Goal: Task Accomplishment & Management: Manage account settings

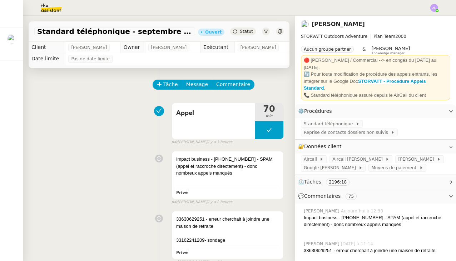
scroll to position [462, 0]
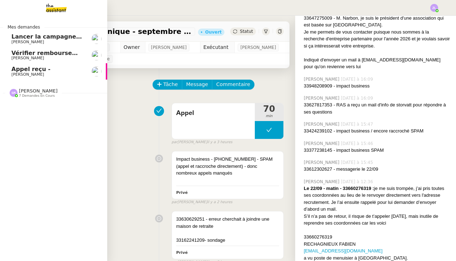
click at [29, 72] on span "[PERSON_NAME]" at bounding box center [27, 74] width 32 height 5
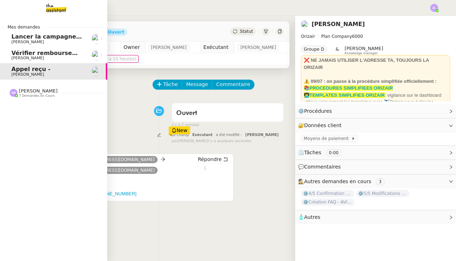
click at [30, 55] on span "Vérifier remboursements factures non reçus" at bounding box center [82, 53] width 143 height 7
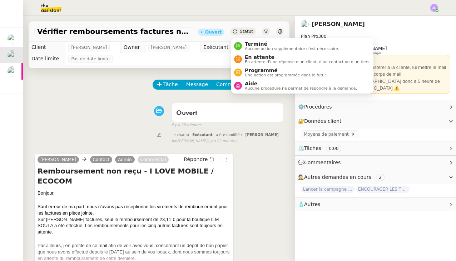
click at [247, 30] on span "Statut" at bounding box center [246, 31] width 13 height 5
click at [251, 47] on span "Aucune action supplémentaire n'est nécessaire." at bounding box center [292, 49] width 94 height 4
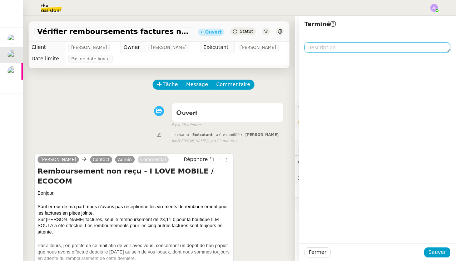
click at [348, 46] on textarea at bounding box center [377, 47] width 146 height 10
type textarea "A"
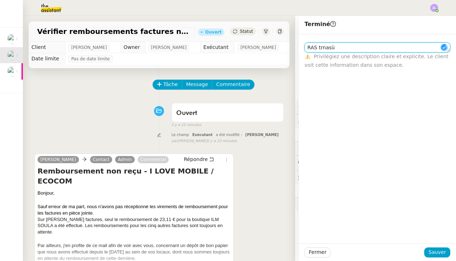
drag, startPoint x: 323, startPoint y: 47, endPoint x: 345, endPoint y: 45, distance: 21.9
click at [345, 45] on textarea "RAS trnasù" at bounding box center [377, 47] width 146 height 10
type textarea "RAS transmis à [GEOGRAPHIC_DATA]"
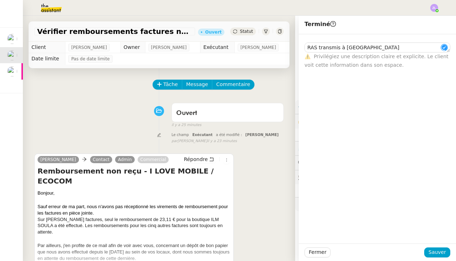
click at [437, 253] on span "Sauver" at bounding box center [436, 252] width 17 height 8
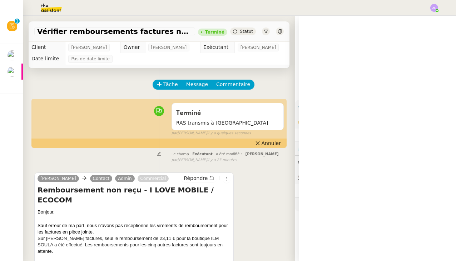
click at [10, 29] on icon at bounding box center [12, 26] width 5 height 6
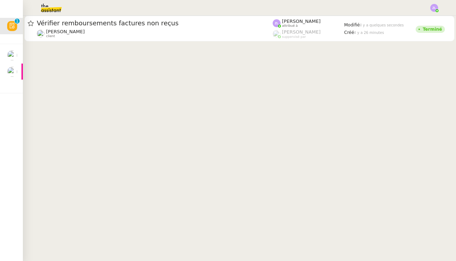
click at [437, 251] on cdk-virtual-scroll-viewport "Vérifier remboursements factures non reçus [PERSON_NAME] client [PERSON_NAME] a…" at bounding box center [239, 138] width 433 height 245
click at [12, 57] on img at bounding box center [12, 55] width 10 height 10
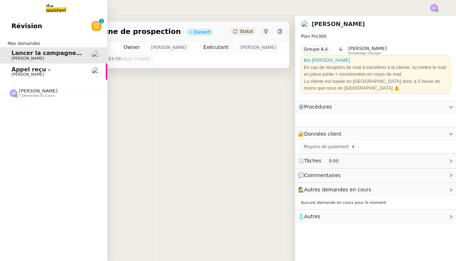
click at [12, 57] on span "[PERSON_NAME]" at bounding box center [27, 58] width 32 height 5
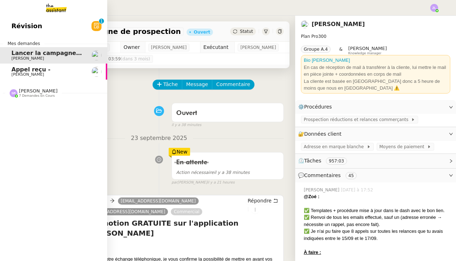
click at [19, 74] on span "[PERSON_NAME]" at bounding box center [27, 74] width 32 height 5
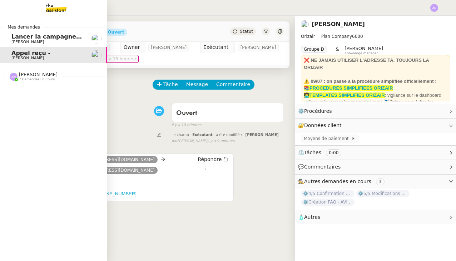
click at [24, 76] on span "[PERSON_NAME]" at bounding box center [38, 74] width 39 height 5
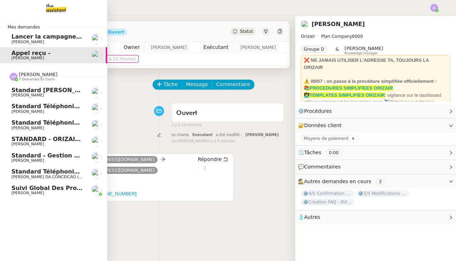
click at [18, 153] on span "Standard - Gestion des appels entrants - septembre 2025" at bounding box center [105, 155] width 188 height 7
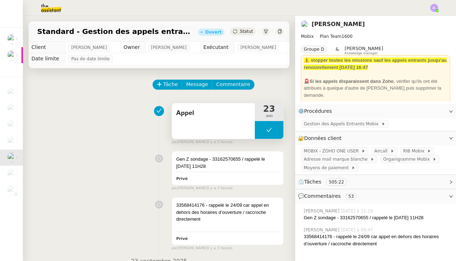
click at [265, 131] on button at bounding box center [269, 130] width 29 height 18
click at [265, 131] on div at bounding box center [262, 130] width 14 height 18
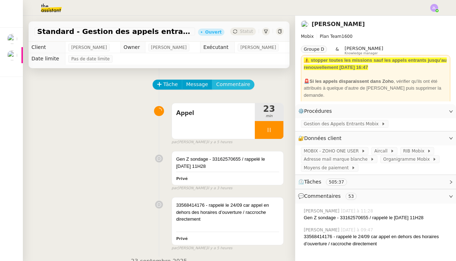
click at [225, 83] on span "Commentaire" at bounding box center [233, 84] width 34 height 8
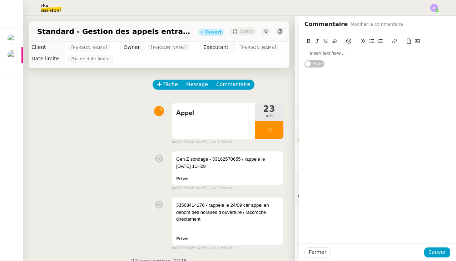
click at [325, 57] on div at bounding box center [377, 53] width 146 height 12
click at [432, 254] on span "Sauver" at bounding box center [436, 252] width 17 height 8
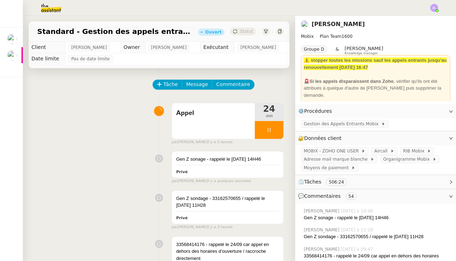
click at [440, 251] on div "[PERSON_NAME] [DATE] à 09:47" at bounding box center [376, 249] width 146 height 6
click at [260, 132] on div at bounding box center [269, 130] width 29 height 18
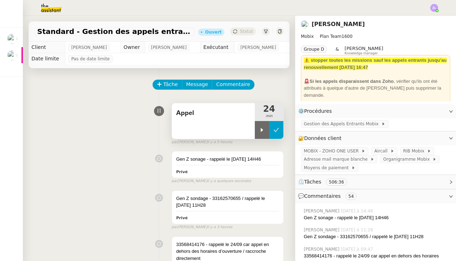
click at [278, 131] on icon at bounding box center [276, 130] width 6 height 6
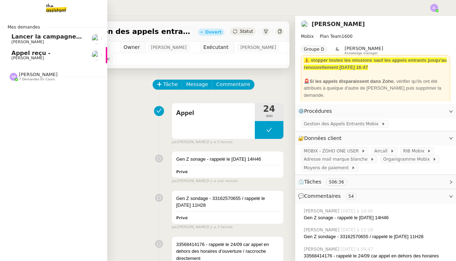
click at [32, 52] on span "Appel reçu -" at bounding box center [30, 53] width 39 height 7
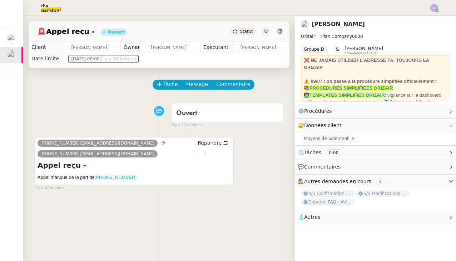
drag, startPoint x: 135, startPoint y: 178, endPoint x: 96, endPoint y: 179, distance: 38.9
click at [96, 179] on h5 "Appel manqué de la part de [PHONE_NUMBER]" at bounding box center [133, 177] width 193 height 7
copy h5 "Appel manqué de la part de [PHONE_NUMBER]"
click at [203, 150] on icon at bounding box center [205, 152] width 4 height 4
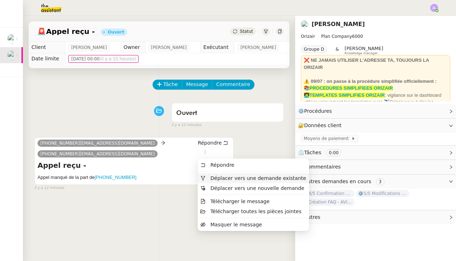
click at [224, 179] on span "Déplacer vers une demande existante" at bounding box center [258, 178] width 96 height 6
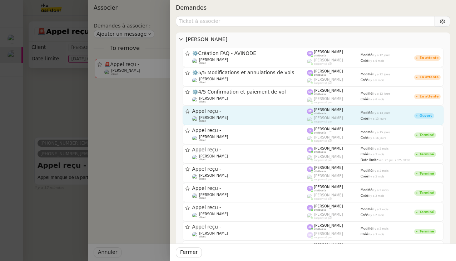
scroll to position [7, 0]
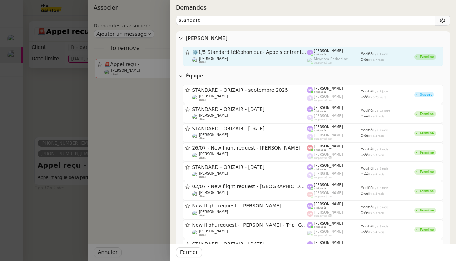
type input "standard"
click at [249, 52] on span "⚙️1/5 Standard téléphonique- Appels entrants et sortant" at bounding box center [249, 52] width 115 height 5
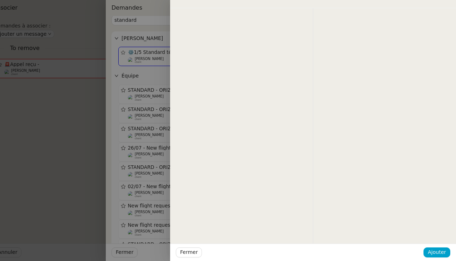
click at [142, 53] on div at bounding box center [228, 130] width 456 height 261
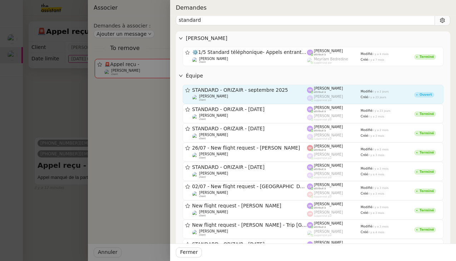
click at [228, 100] on div "[PERSON_NAME] client" at bounding box center [249, 97] width 115 height 7
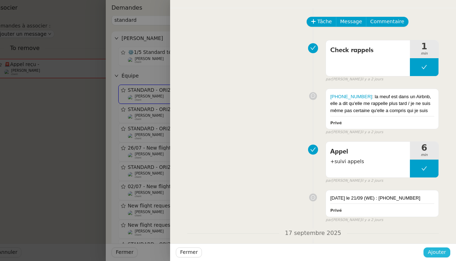
click at [431, 250] on span "Ajouter" at bounding box center [436, 252] width 18 height 8
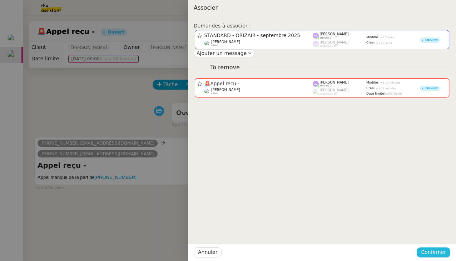
click at [427, 250] on span "Confirmer" at bounding box center [433, 252] width 25 height 8
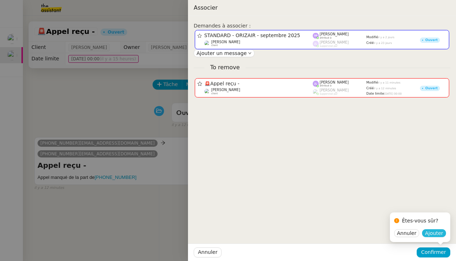
click at [437, 235] on span "Ajouter" at bounding box center [434, 233] width 18 height 7
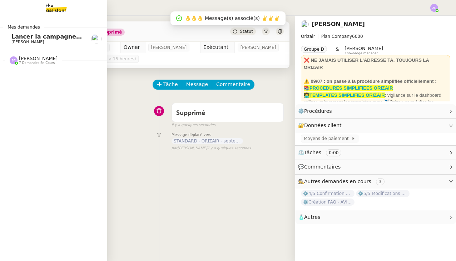
click at [13, 76] on div "Mes demandes Lancer la campagne de prospection [PERSON_NAME] [PERSON_NAME] 7 de…" at bounding box center [53, 138] width 107 height 245
click at [29, 62] on span "7 demandes en cours" at bounding box center [37, 63] width 36 height 4
click at [35, 56] on span "[PERSON_NAME]" at bounding box center [38, 58] width 39 height 5
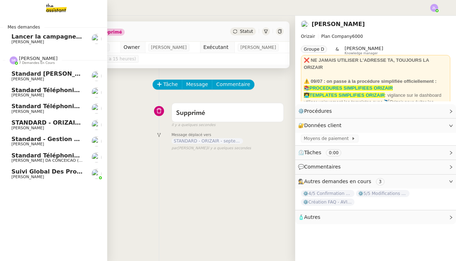
click at [46, 126] on span "[PERSON_NAME]" at bounding box center [47, 128] width 72 height 4
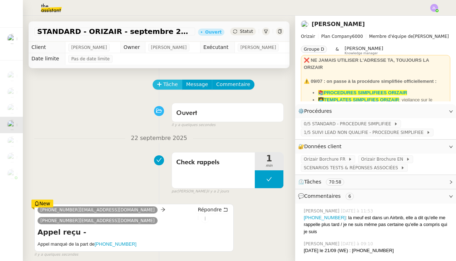
click at [168, 87] on span "Tâche" at bounding box center [170, 84] width 15 height 8
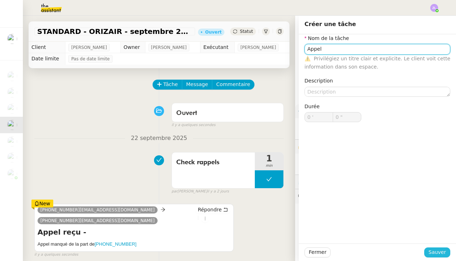
type input "Appel"
click at [433, 247] on button "Sauver" at bounding box center [437, 252] width 26 height 10
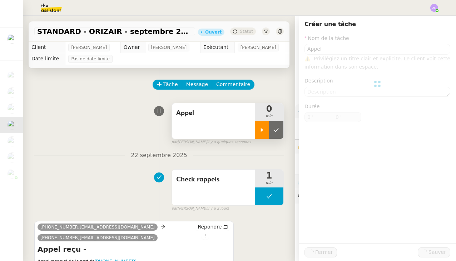
click at [260, 125] on div at bounding box center [262, 130] width 14 height 18
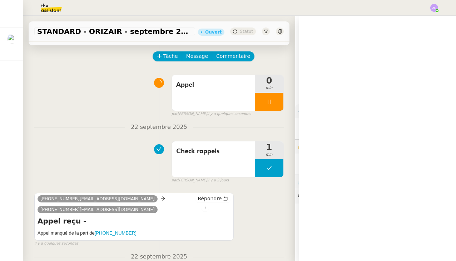
scroll to position [29, 0]
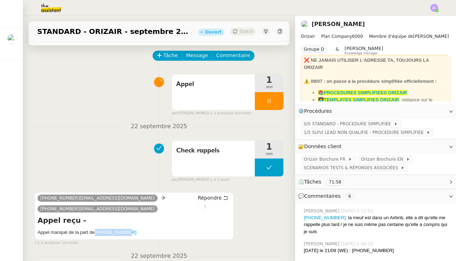
drag, startPoint x: 138, startPoint y: 234, endPoint x: 95, endPoint y: 233, distance: 42.9
click at [95, 233] on h5 "Appel manqué de la part de [PHONE_NUMBER]" at bounding box center [133, 232] width 193 height 7
copy h5 "Appel manqué de la part de [PHONE_NUMBER]"
click at [176, 57] on span "Tâche" at bounding box center [170, 55] width 15 height 8
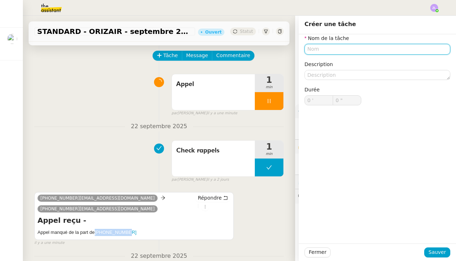
click at [341, 48] on input "text" at bounding box center [377, 49] width 146 height 10
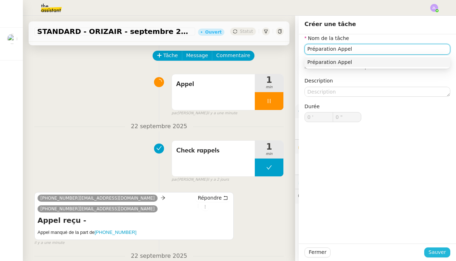
type input "Préparation Appel"
click at [435, 252] on span "Sauver" at bounding box center [436, 252] width 17 height 8
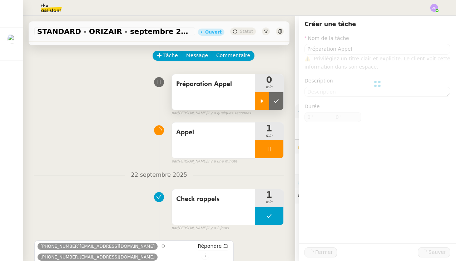
click at [262, 102] on icon at bounding box center [262, 101] width 6 height 6
click at [234, 131] on span "Appel" at bounding box center [213, 132] width 74 height 11
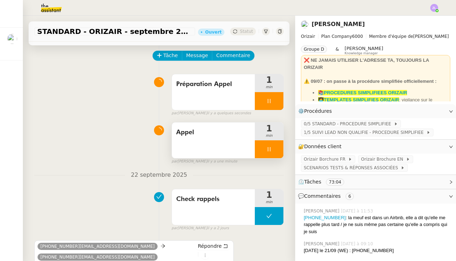
click at [258, 148] on div at bounding box center [269, 149] width 29 height 18
click at [269, 148] on button at bounding box center [276, 149] width 14 height 18
click at [220, 137] on span "Appel" at bounding box center [213, 132] width 74 height 11
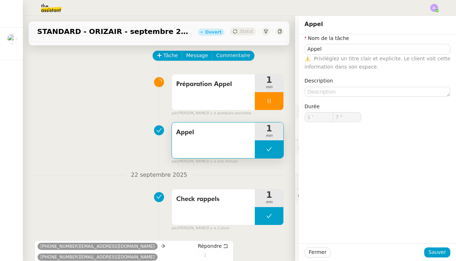
type input "Appel"
type input "1 '"
type input "7 ""
click at [308, 51] on input "Appel" at bounding box center [377, 49] width 146 height 10
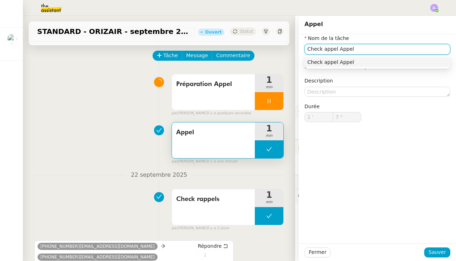
drag, startPoint x: 362, startPoint y: 52, endPoint x: 335, endPoint y: 51, distance: 27.1
click at [335, 51] on input "Check appel Appel" at bounding box center [377, 49] width 146 height 10
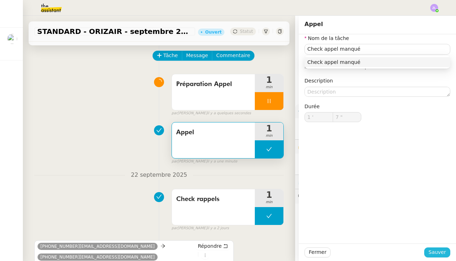
click at [432, 249] on span "Sauver" at bounding box center [436, 252] width 17 height 8
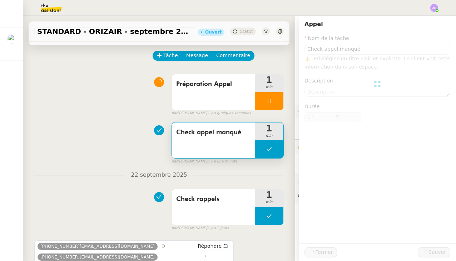
type input "Check appel manqué"
type input "1 '"
type input "7 ""
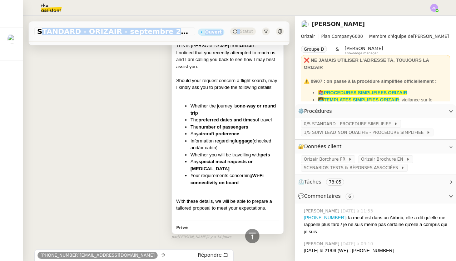
scroll to position [1577, 0]
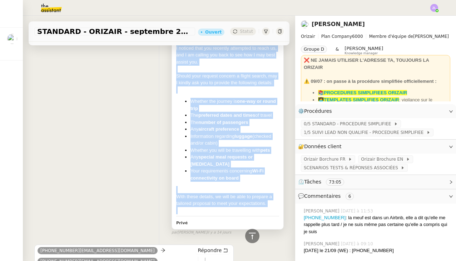
drag, startPoint x: 176, startPoint y: 67, endPoint x: 258, endPoint y: 196, distance: 152.0
click at [258, 196] on div "Call Script – Orizair Follow-Up Good morning, This is [PERSON_NAME] from Orizai…" at bounding box center [227, 112] width 103 height 204
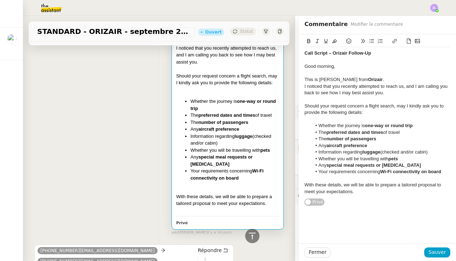
click at [353, 169] on li "Your requirements concerning Wi-Fi connectivity on board" at bounding box center [380, 172] width 139 height 6
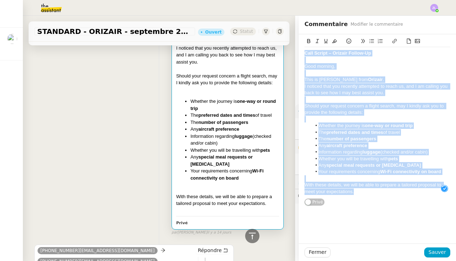
copy div "Call Script – Orizair Follow-Up Good morning, This is [PERSON_NAME] from Orizai…"
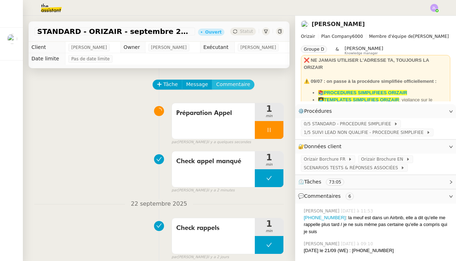
click at [233, 86] on span "Commentaire" at bounding box center [233, 84] width 34 height 8
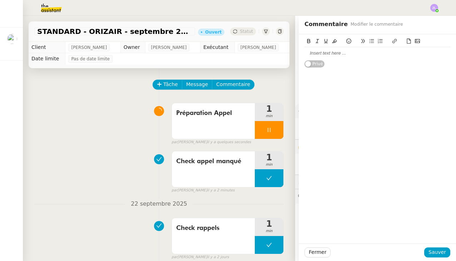
click at [317, 52] on div at bounding box center [377, 53] width 146 height 6
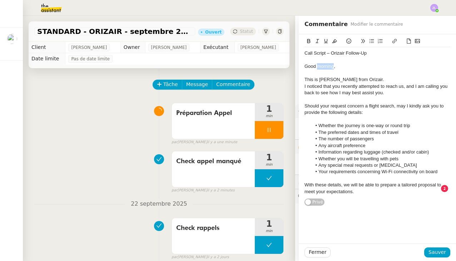
drag, startPoint x: 333, startPoint y: 65, endPoint x: 317, endPoint y: 66, distance: 16.1
click at [317, 66] on div "Good morning," at bounding box center [377, 66] width 146 height 6
click at [374, 78] on div "This is [PERSON_NAME] from Orizair." at bounding box center [377, 79] width 146 height 6
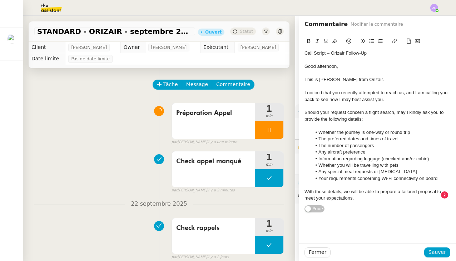
click at [376, 199] on div "Call Script – Orizair Follow-Up Good afternoon, This is [PERSON_NAME] from Oriz…" at bounding box center [377, 125] width 146 height 157
drag, startPoint x: 357, startPoint y: 195, endPoint x: 369, endPoint y: 195, distance: 11.8
click at [357, 195] on div "With these details, we will be able to prepare a tailored proposal to meet your…" at bounding box center [377, 195] width 146 height 13
click at [436, 255] on span "Sauver" at bounding box center [436, 252] width 17 height 8
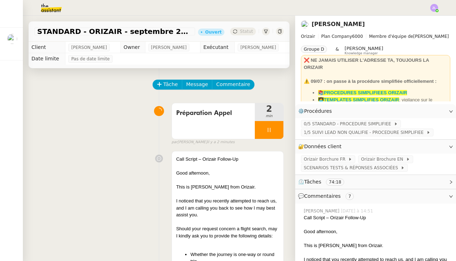
click at [432, 250] on div at bounding box center [376, 252] width 146 height 7
click at [261, 131] on div at bounding box center [269, 130] width 29 height 18
drag, startPoint x: 297, startPoint y: 133, endPoint x: 262, endPoint y: 129, distance: 35.9
click at [437, 249] on div at bounding box center [376, 252] width 146 height 7
click at [262, 129] on div at bounding box center [262, 130] width 14 height 18
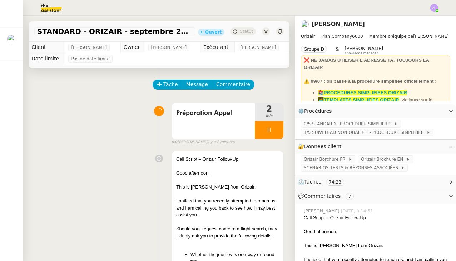
click at [263, 130] on div at bounding box center [269, 130] width 29 height 18
click at [277, 132] on icon at bounding box center [276, 130] width 6 height 6
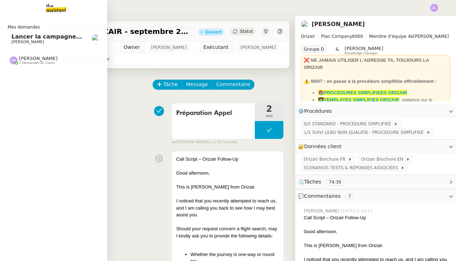
click at [33, 61] on span "7 demandes en cours" at bounding box center [37, 63] width 36 height 4
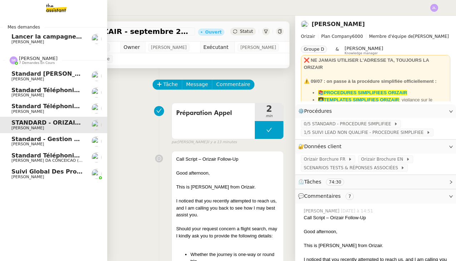
click at [53, 106] on span "Standard téléphonique - septembre 2025" at bounding box center [78, 106] width 134 height 7
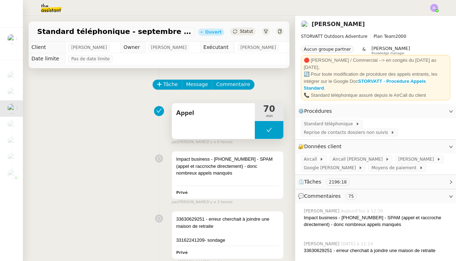
click at [253, 132] on div "Appel" at bounding box center [213, 121] width 83 height 36
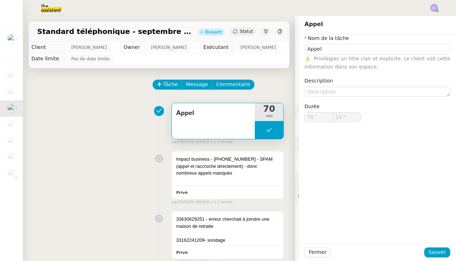
click at [261, 130] on button at bounding box center [269, 130] width 29 height 18
type input "Appel"
type input "70 '"
type input "15 ""
click at [273, 130] on icon at bounding box center [276, 130] width 6 height 6
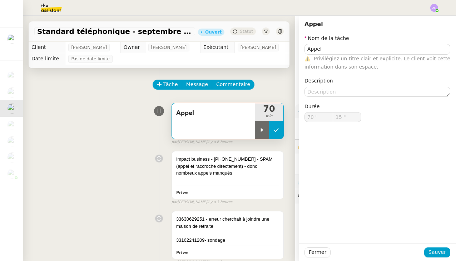
type input "Appel"
type input "70 '"
type input "15 ""
type input "Appel"
type input "70 '"
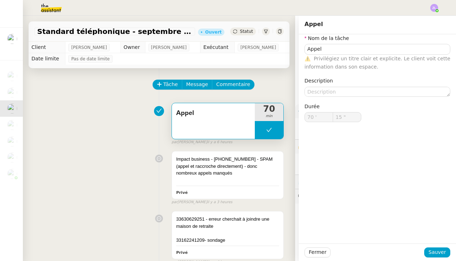
type input "15 ""
click at [262, 129] on button at bounding box center [269, 130] width 29 height 18
type input "Appel"
type input "70 '"
type input "15 ""
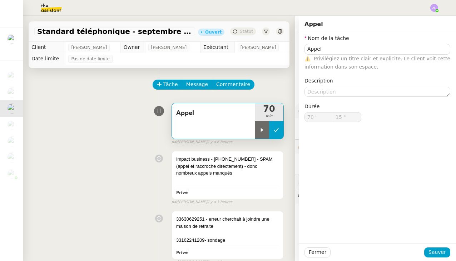
type input "Appel"
type input "70 '"
type input "15 ""
click at [262, 129] on icon at bounding box center [262, 130] width 6 height 6
type input "Appel"
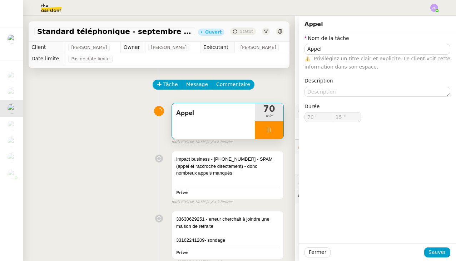
type input "70 '"
type input "16 ""
click at [441, 251] on span "Sauver" at bounding box center [436, 252] width 17 height 8
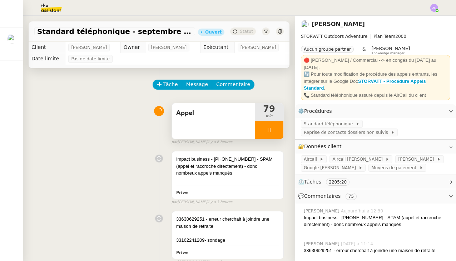
click at [264, 126] on div at bounding box center [269, 130] width 29 height 18
click at [283, 129] on button at bounding box center [276, 130] width 14 height 18
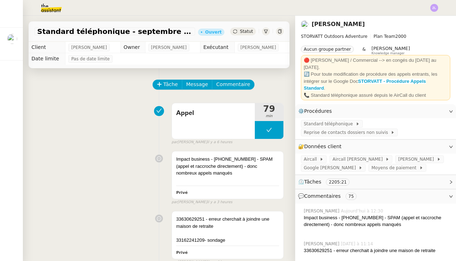
click at [39, 12] on img at bounding box center [45, 8] width 55 height 16
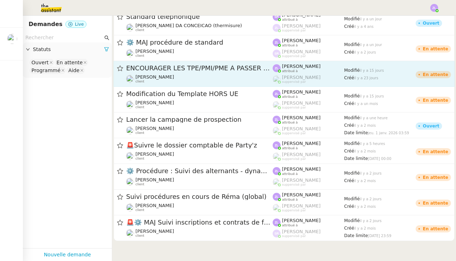
scroll to position [243, 0]
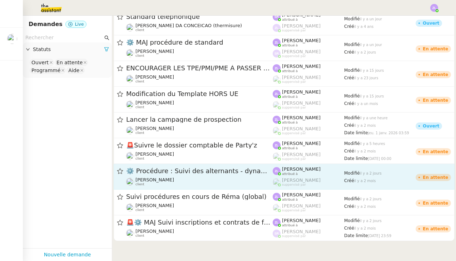
click at [183, 181] on div "[PERSON_NAME] client" at bounding box center [199, 181] width 146 height 9
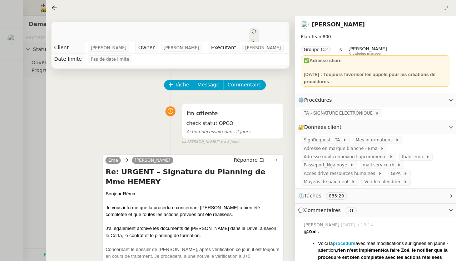
click at [4, 75] on div at bounding box center [228, 130] width 456 height 261
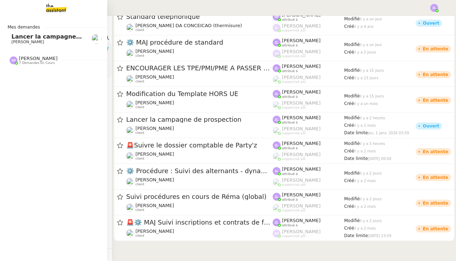
click at [16, 61] on img at bounding box center [14, 60] width 8 height 8
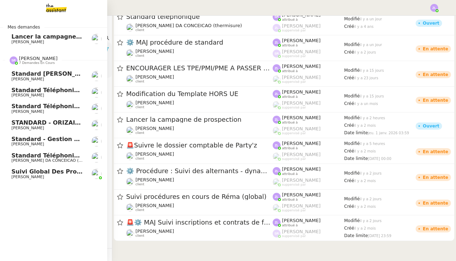
click at [68, 110] on span "[PERSON_NAME]" at bounding box center [47, 112] width 72 height 4
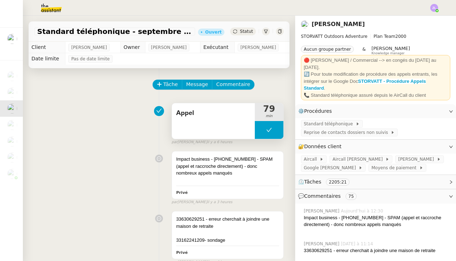
click at [260, 130] on button at bounding box center [269, 130] width 29 height 18
click at [260, 130] on icon at bounding box center [262, 130] width 6 height 6
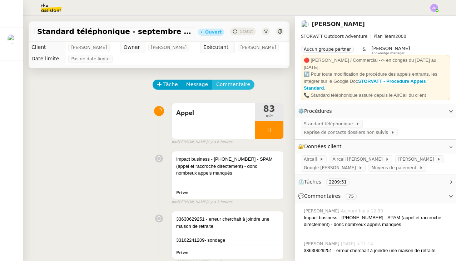
click at [232, 85] on span "Commentaire" at bounding box center [233, 84] width 34 height 8
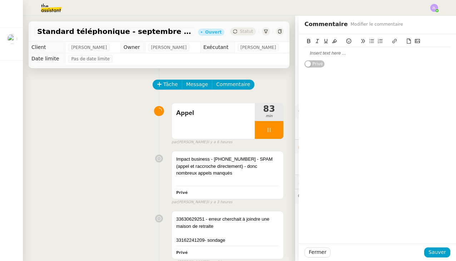
click at [313, 53] on div at bounding box center [377, 53] width 146 height 6
click at [439, 251] on span "Sauver" at bounding box center [436, 252] width 17 height 8
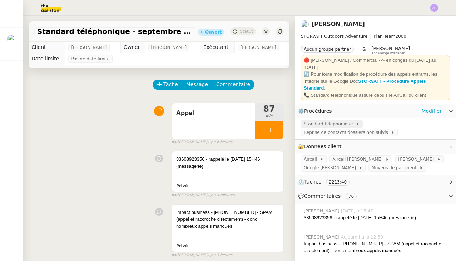
click at [324, 120] on span "Standard téléphonique" at bounding box center [329, 123] width 52 height 7
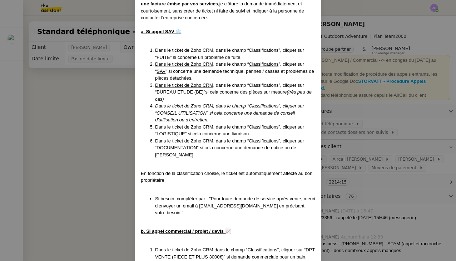
scroll to position [1271, 0]
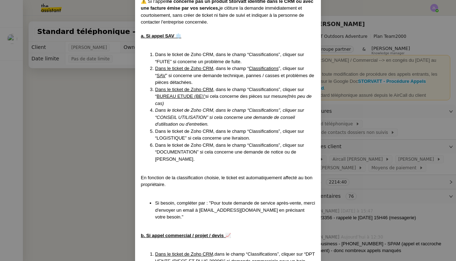
click at [68, 107] on nz-modal-container "MAJ le [DATE] Contexte : Le client souhaite que nous réceptionnions les appels …" at bounding box center [228, 130] width 456 height 261
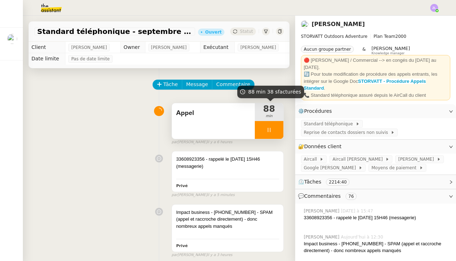
click at [258, 131] on div at bounding box center [269, 130] width 29 height 18
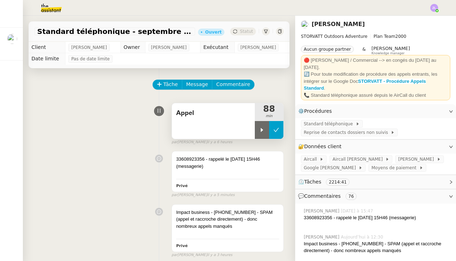
click at [275, 131] on icon at bounding box center [276, 130] width 5 height 4
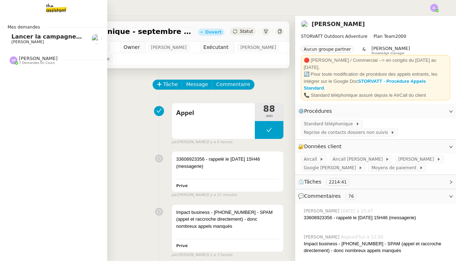
click at [14, 59] on img at bounding box center [14, 60] width 8 height 8
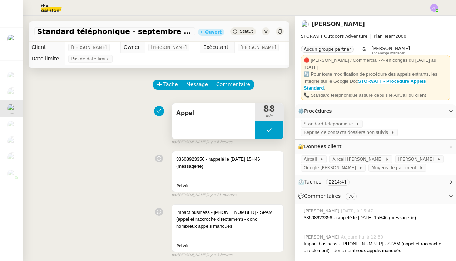
click at [263, 127] on button at bounding box center [269, 130] width 29 height 18
click at [263, 127] on icon at bounding box center [262, 130] width 6 height 6
click at [270, 132] on icon at bounding box center [269, 130] width 6 height 6
click at [280, 132] on button at bounding box center [276, 130] width 14 height 18
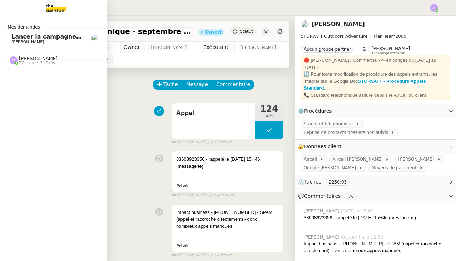
click at [43, 66] on div "[PERSON_NAME] 7 demandes en cours" at bounding box center [53, 57] width 107 height 21
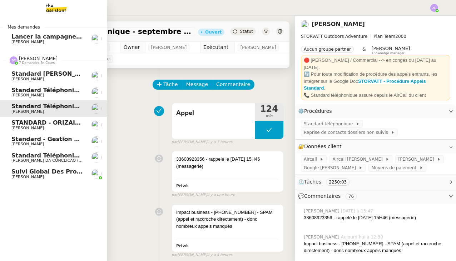
click at [27, 140] on span "Standard - Gestion des appels entrants - septembre 2025" at bounding box center [105, 139] width 188 height 7
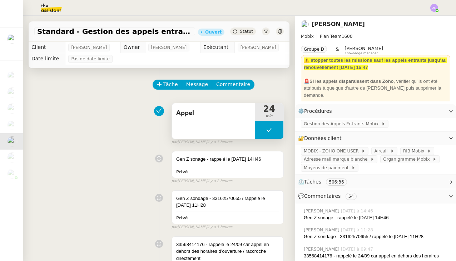
click at [261, 134] on button at bounding box center [269, 130] width 29 height 18
click at [261, 134] on div at bounding box center [262, 130] width 14 height 18
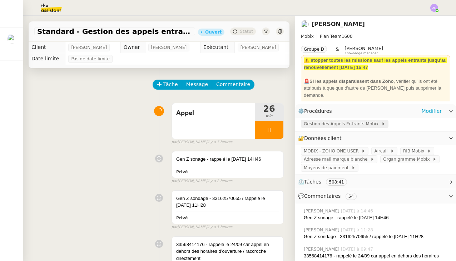
click at [328, 121] on span "Gestion des Appels Entrants Mobix" at bounding box center [341, 123] width 77 height 7
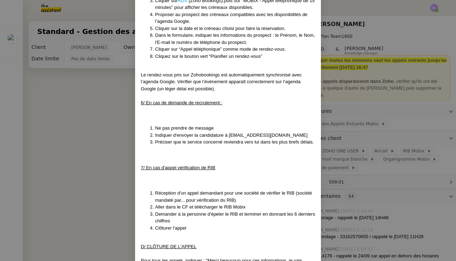
scroll to position [977, 0]
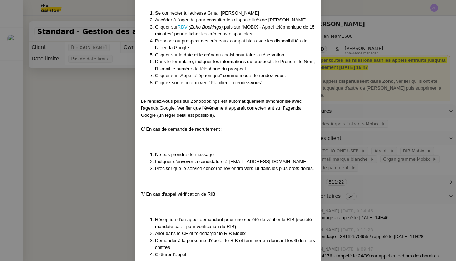
click at [85, 125] on nz-modal-container "Mise à jour le [DATE] Contexte : Cette procédure définit les étapes à suivre lo…" at bounding box center [228, 130] width 456 height 261
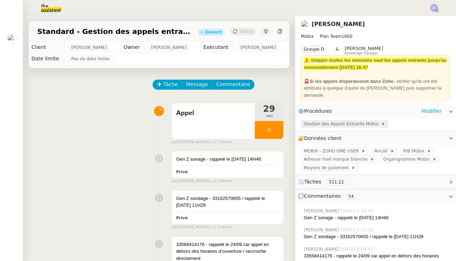
click at [340, 122] on span "Gestion des Appels Entrants Mobix" at bounding box center [341, 123] width 77 height 7
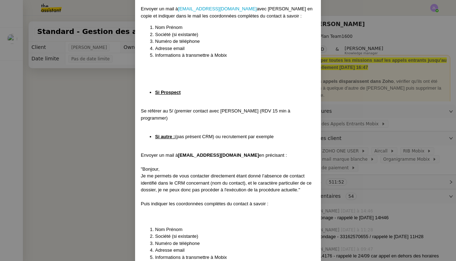
scroll to position [1556, 0]
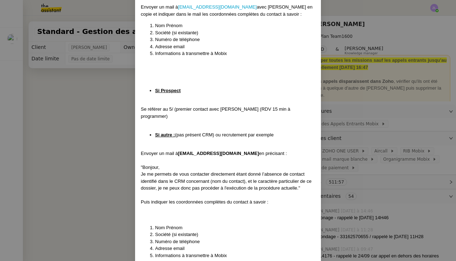
drag, startPoint x: 229, startPoint y: 112, endPoint x: 179, endPoint y: 110, distance: 50.0
click at [179, 150] on div "Envoyer un mail à [EMAIL_ADDRESS][DOMAIN_NAME] en précisant :" at bounding box center [228, 153] width 174 height 7
copy div "Envoyer un mail à [EMAIL_ADDRESS][DOMAIN_NAME]"
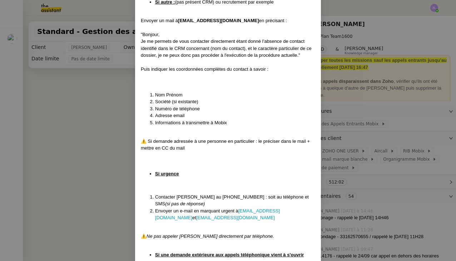
scroll to position [1673, 0]
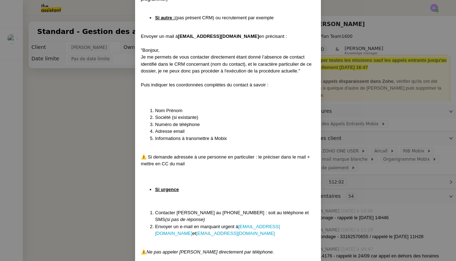
click at [44, 155] on nz-modal-container "Mise à jour le [DATE] Contexte : Cette procédure définit les étapes à suivre lo…" at bounding box center [228, 130] width 456 height 261
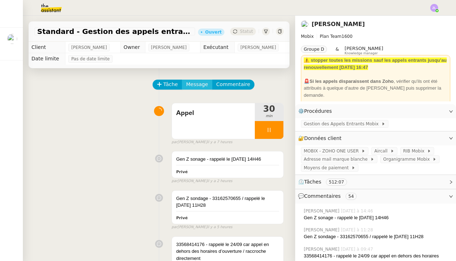
click at [199, 87] on span "Message" at bounding box center [197, 84] width 22 height 8
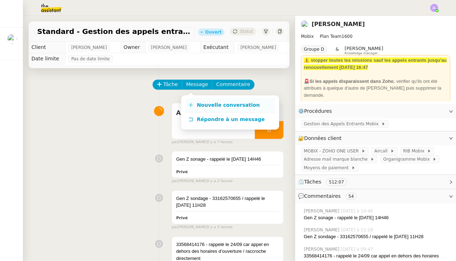
click at [220, 102] on span "Nouvelle conversation" at bounding box center [228, 105] width 63 height 6
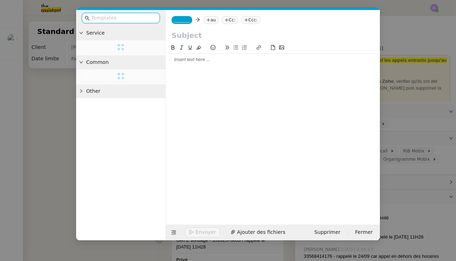
click at [187, 26] on div "_______ au Cc: Ccc:" at bounding box center [273, 20] width 214 height 20
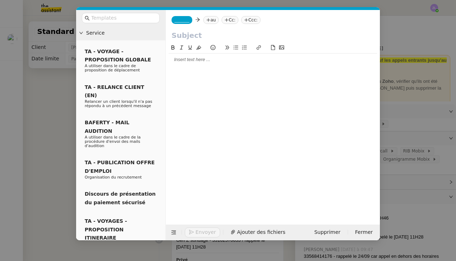
click at [184, 20] on span "_______" at bounding box center [181, 19] width 15 height 5
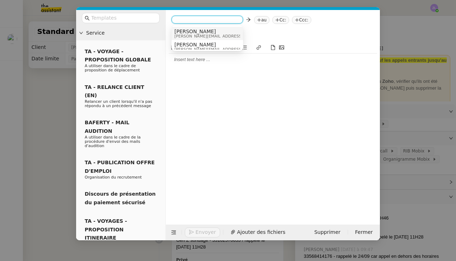
click at [190, 32] on span "[PERSON_NAME]" at bounding box center [224, 32] width 101 height 6
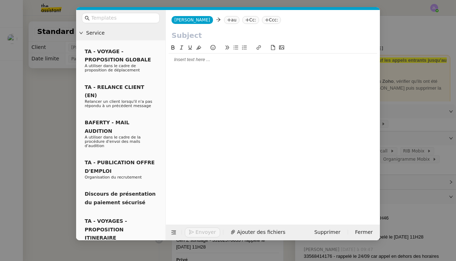
click at [227, 18] on icon at bounding box center [229, 20] width 4 height 4
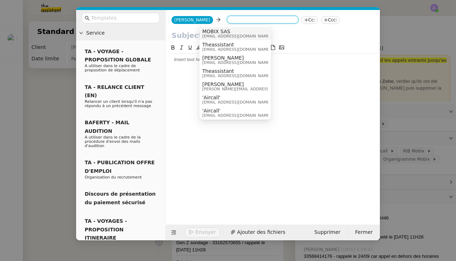
paste input "[EMAIL_ADDRESS][DOMAIN_NAME]"
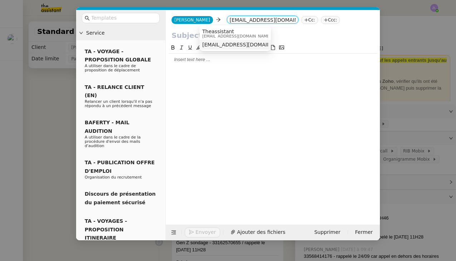
type input "[EMAIL_ADDRESS][DOMAIN_NAME]"
click at [234, 32] on span "Theassistant" at bounding box center [236, 32] width 69 height 6
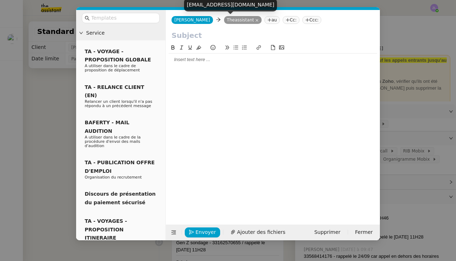
click at [396, 127] on nz-modal-container "Service TA - VOYAGE - PROPOSITION GLOBALE A utiliser dans le cadre de propositi…" at bounding box center [228, 130] width 456 height 261
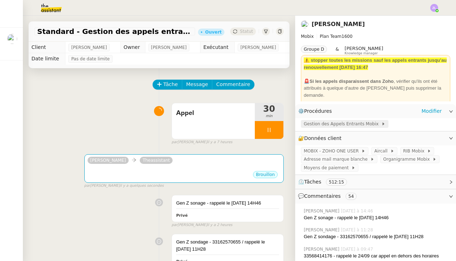
click at [342, 123] on span "Gestion des Appels Entrants Mobix" at bounding box center [341, 123] width 77 height 7
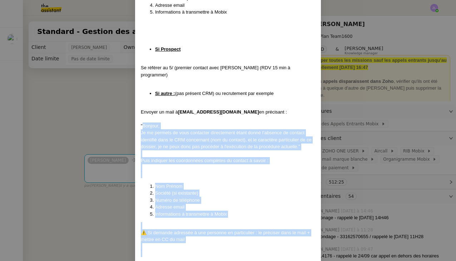
scroll to position [1597, 0]
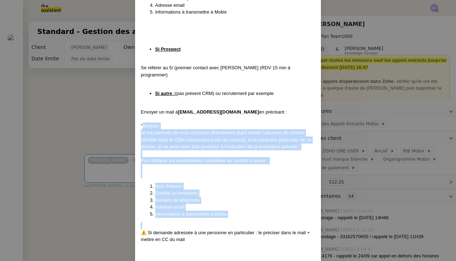
drag, startPoint x: 143, startPoint y: 143, endPoint x: 209, endPoint y: 176, distance: 73.3
copy div "Bonjour, Je me permets de vous contacter directement étant donné l’absence de c…"
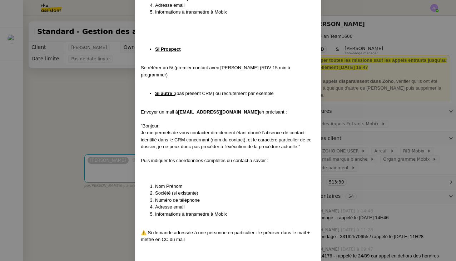
click at [108, 149] on nz-modal-container "Mise à jour le [DATE] Contexte : Cette procédure définit les étapes à suivre lo…" at bounding box center [228, 130] width 456 height 261
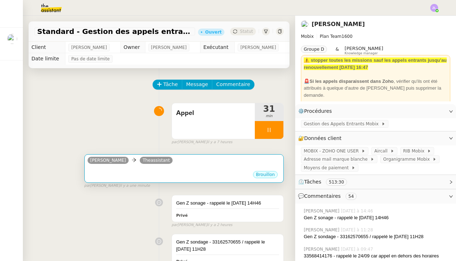
click at [122, 172] on div "Brouillon" at bounding box center [183, 175] width 193 height 11
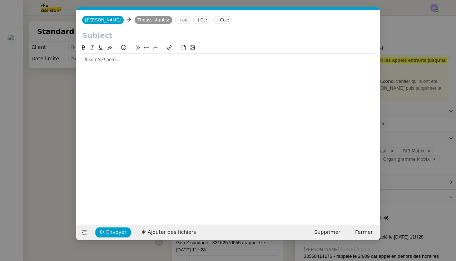
scroll to position [0, 15]
click at [119, 62] on div at bounding box center [227, 59] width 297 height 6
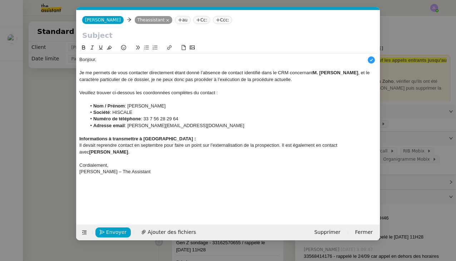
scroll to position [7, 0]
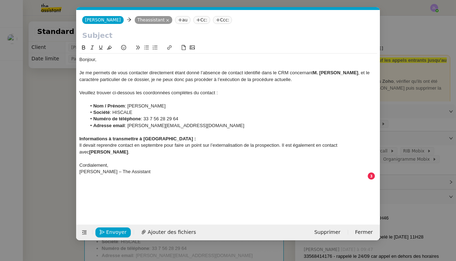
click at [101, 34] on input "text" at bounding box center [228, 35] width 292 height 11
click at [92, 37] on input "text" at bounding box center [228, 35] width 292 height 11
paste input "Contact non identifié dans le CRM – transmission d’informations"
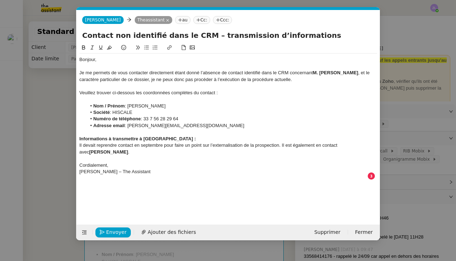
type input "Contact non identifié dans le CRM – transmission d’informations"
click at [418, 121] on nz-modal-container "Service TA - VOYAGE - PROPOSITION GLOBALE A utiliser dans le cadre de propositi…" at bounding box center [228, 130] width 456 height 261
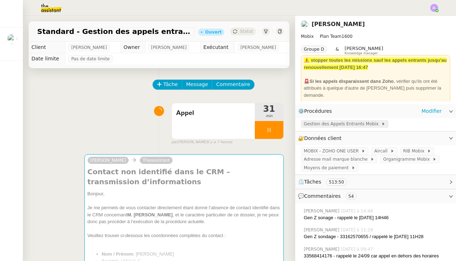
click at [350, 127] on span "Gestion des Appels Entrants Mobix" at bounding box center [341, 123] width 77 height 7
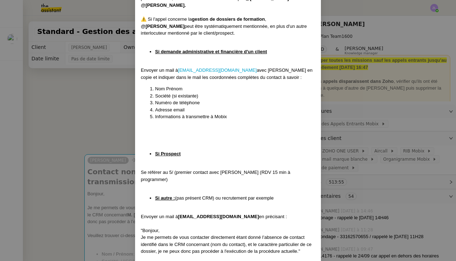
scroll to position [1513, 0]
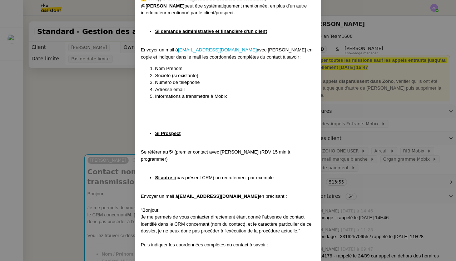
click at [90, 154] on nz-modal-container "Mise à jour le [DATE] Contexte : Cette procédure définit les étapes à suivre lo…" at bounding box center [228, 130] width 456 height 261
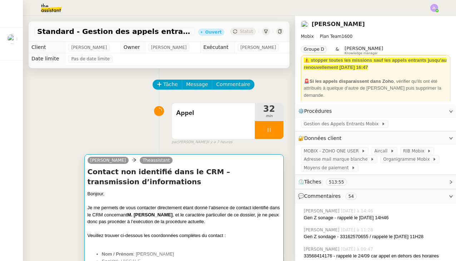
click at [116, 194] on div "Bonjour," at bounding box center [183, 193] width 193 height 7
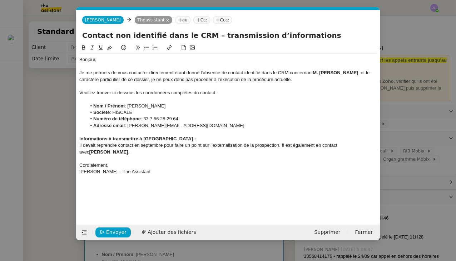
scroll to position [0, 15]
click at [284, 144] on div "Il devait reprendre contact en septembre pour faire un point sur l’externalisat…" at bounding box center [227, 148] width 297 height 13
click at [165, 142] on div "Il devait reprendre contact en septembre pour faire un point sur l’externalisat…" at bounding box center [227, 148] width 297 height 13
click at [164, 146] on div "Il devait reprendre contact en septembre pour faire un point sur l’externalisat…" at bounding box center [227, 148] width 297 height 13
click at [310, 143] on div "Il devait reprendre contact en septembre avec [PERSON_NAME] pour faire un point…" at bounding box center [227, 148] width 297 height 13
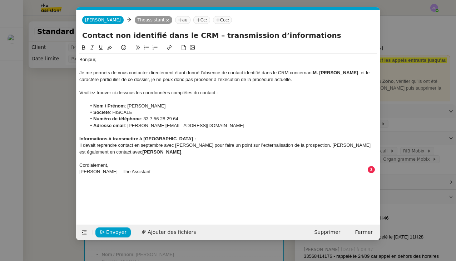
click at [80, 144] on div "Il devait reprendre contact en septembre avec [PERSON_NAME] pour faire un point…" at bounding box center [227, 148] width 297 height 13
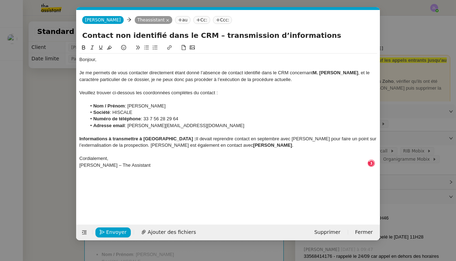
click at [229, 143] on div "Informations à transmettre à [GEOGRAPHIC_DATA] : Il devait reprendre contact en…" at bounding box center [227, 142] width 297 height 13
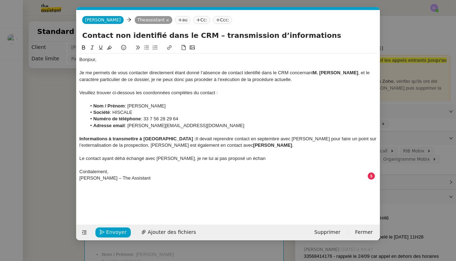
click at [28, 134] on nz-modal-container "Service TA - VOYAGE - PROPOSITION GLOBALE A utiliser dans le cadre de propositi…" at bounding box center [228, 130] width 456 height 261
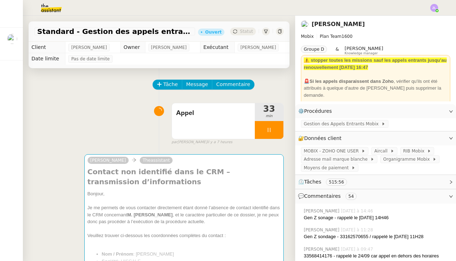
click at [51, 139] on div "Appel 33 min false par [PERSON_NAME] il y a 7 heures" at bounding box center [158, 123] width 249 height 46
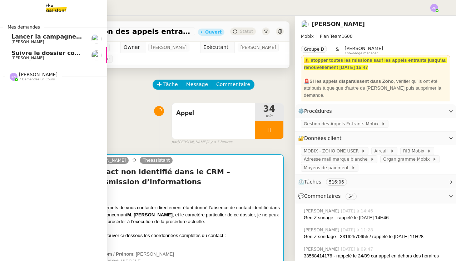
click at [179, 188] on div "Contact non identifié dans le CRM – transmission d’informations Bonjour, Je me …" at bounding box center [183, 220] width 193 height 107
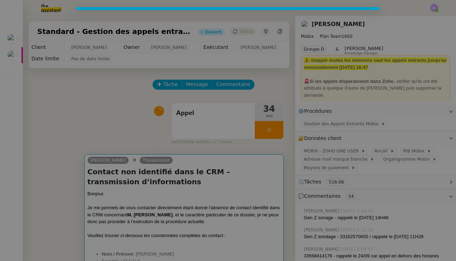
click at [205, 246] on nz-modal-container at bounding box center [228, 130] width 456 height 261
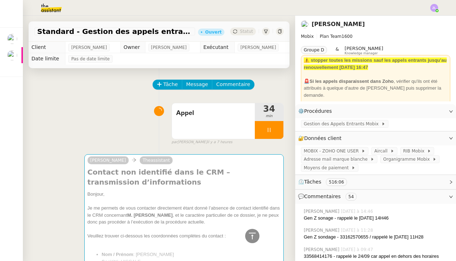
scroll to position [226, 0]
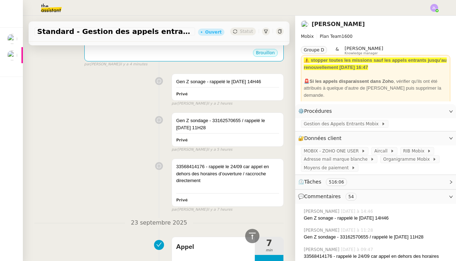
type input "ookings"
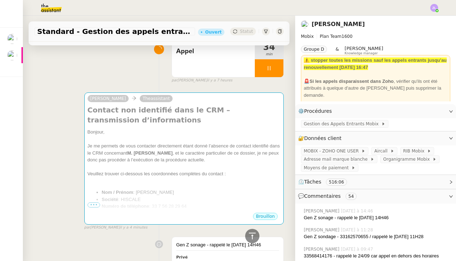
scroll to position [63, 0]
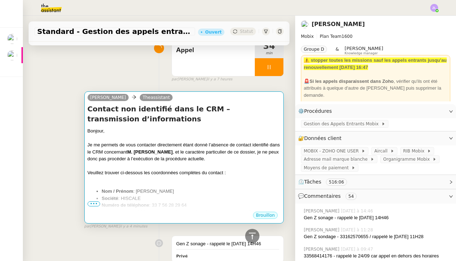
click at [186, 156] on div "Je me permets de vous contacter directement étant donné l’absence de contact id…" at bounding box center [183, 151] width 193 height 21
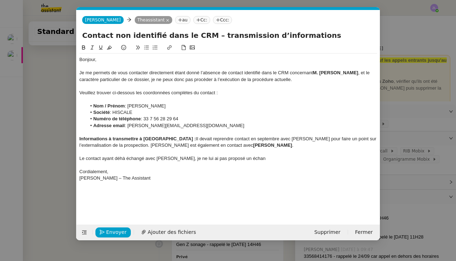
scroll to position [0, 35]
click at [123, 157] on div "Le contact ayant déhà échangé avec [PERSON_NAME], je ne lui ai pas proposé un é…" at bounding box center [227, 158] width 297 height 6
click at [160, 155] on div "Le contact ayant déjà échangé avec [PERSON_NAME], je ne lui ai pas proposé un é…" at bounding box center [227, 158] width 297 height 6
click at [254, 156] on div "Le contact ayant déjà échangé avec [PERSON_NAME], je ne lui ai pas proposé un é…" at bounding box center [227, 158] width 297 height 6
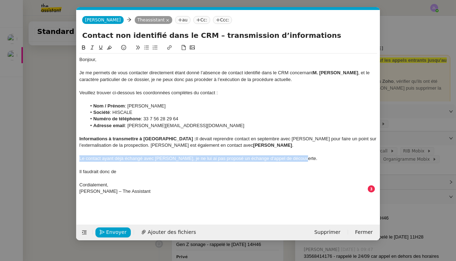
drag, startPoint x: 295, startPoint y: 156, endPoint x: 56, endPoint y: 156, distance: 239.2
click at [56, 156] on nz-modal-container "ookings Service No Templates Common No Templates Other No Templates [PERSON_NAM…" at bounding box center [228, 130] width 456 height 261
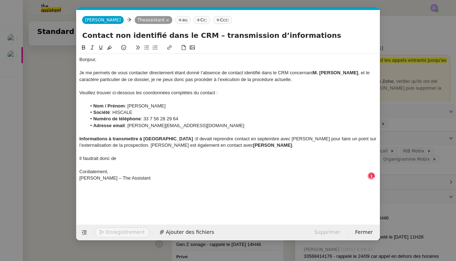
click at [128, 151] on div at bounding box center [227, 152] width 297 height 6
click at [127, 159] on div "Il faudrait donc de" at bounding box center [227, 158] width 297 height 6
drag, startPoint x: 120, startPoint y: 155, endPoint x: 110, endPoint y: 155, distance: 9.6
click at [110, 155] on div "Il faudrait donc de" at bounding box center [227, 158] width 297 height 6
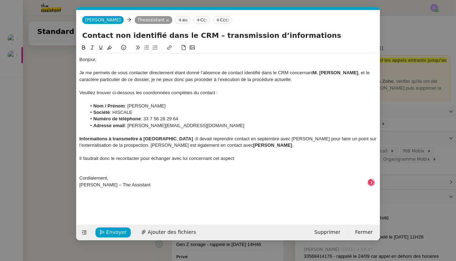
scroll to position [7, 0]
click at [114, 169] on div "Cordialement," at bounding box center [227, 172] width 297 height 6
drag, startPoint x: 89, startPoint y: 181, endPoint x: 123, endPoint y: 181, distance: 33.9
click at [123, 182] on div "[PERSON_NAME] – The Assistant" at bounding box center [227, 185] width 297 height 6
click at [115, 235] on span "Envoyer" at bounding box center [116, 232] width 20 height 8
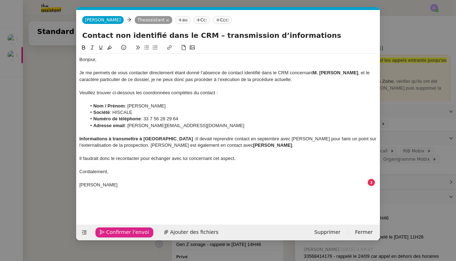
click at [115, 235] on span "Confirmer l'envoi" at bounding box center [127, 232] width 43 height 8
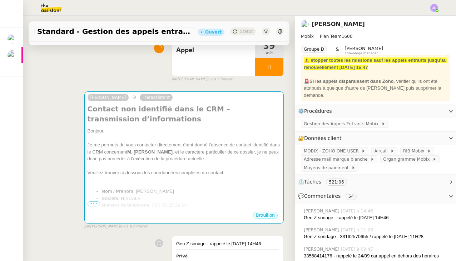
scroll to position [0, 0]
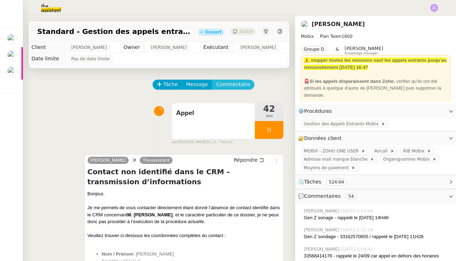
click at [237, 86] on span "Commentaire" at bounding box center [233, 84] width 34 height 8
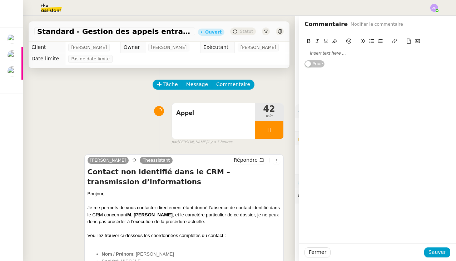
click at [324, 54] on div at bounding box center [377, 53] width 146 height 6
click at [436, 256] on span "Sauver" at bounding box center [436, 252] width 17 height 8
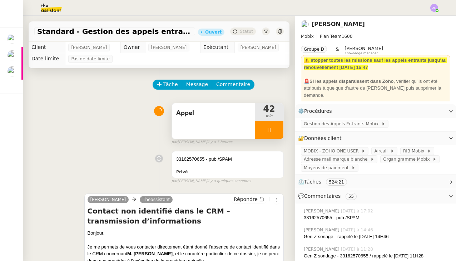
click at [262, 134] on div at bounding box center [269, 130] width 29 height 18
click at [279, 132] on icon at bounding box center [276, 130] width 6 height 6
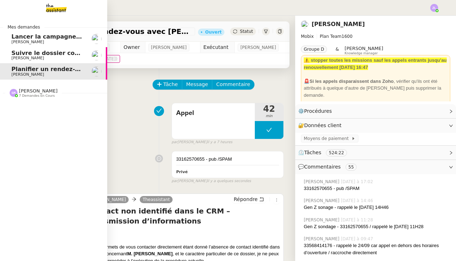
click at [22, 71] on span "Planifier un rendez-vous avec [PERSON_NAME]" at bounding box center [86, 69] width 151 height 7
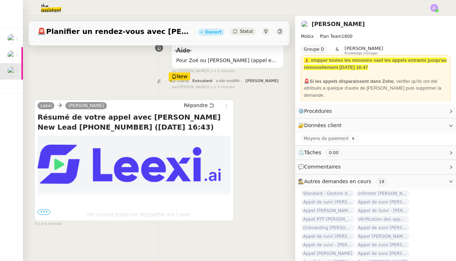
scroll to position [93, 0]
click at [41, 210] on span "•••" at bounding box center [43, 212] width 13 height 5
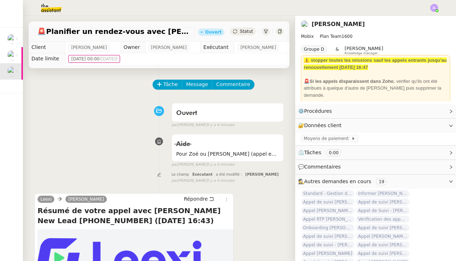
scroll to position [0, 0]
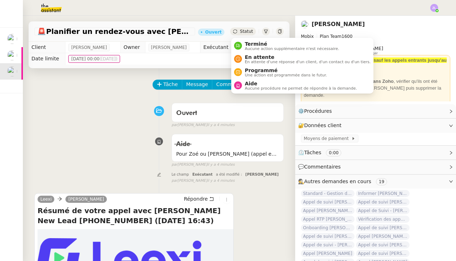
click at [246, 30] on span "Statut" at bounding box center [246, 31] width 13 height 5
click at [251, 44] on span "Terminé" at bounding box center [292, 44] width 94 height 6
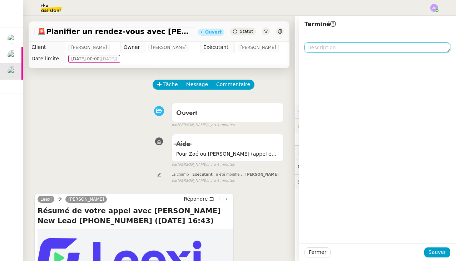
click at [326, 52] on textarea at bounding box center [377, 47] width 146 height 10
click at [326, 48] on textarea "no" at bounding box center [377, 47] width 146 height 10
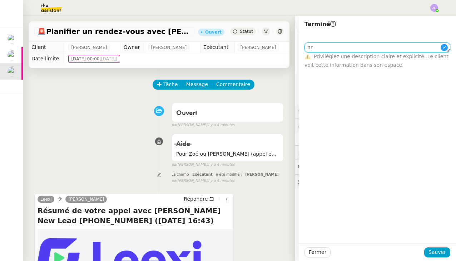
type textarea "n"
type textarea "envoi mail pour que florina"
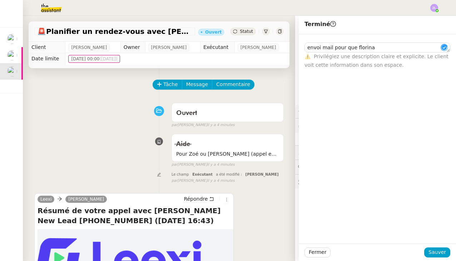
click at [443, 256] on span "Sauver" at bounding box center [436, 252] width 17 height 8
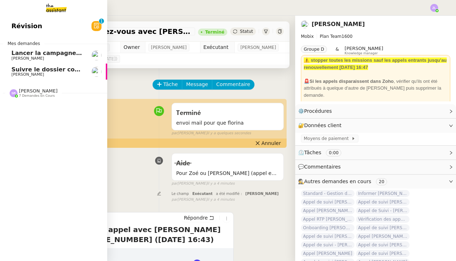
click at [15, 56] on span "Lancer la campagne de prospection" at bounding box center [68, 53] width 115 height 7
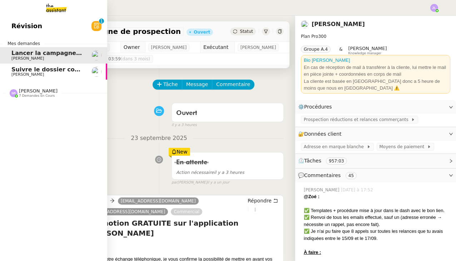
click at [27, 52] on span "Lancer la campagne de prospection" at bounding box center [68, 53] width 115 height 7
click at [37, 71] on span "Suivre le dossier comptable de Party'z" at bounding box center [73, 69] width 124 height 7
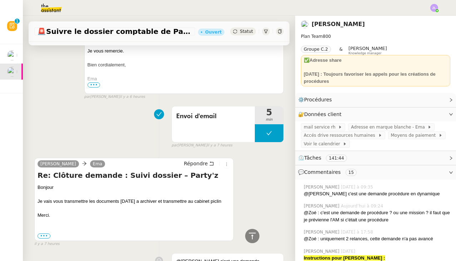
scroll to position [368, 0]
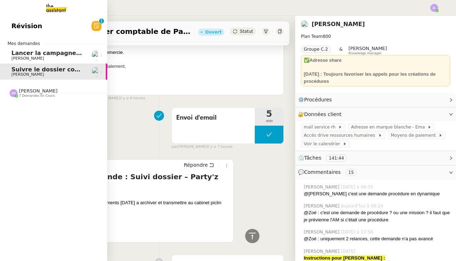
click at [23, 95] on span "7 demandes en cours" at bounding box center [37, 96] width 36 height 4
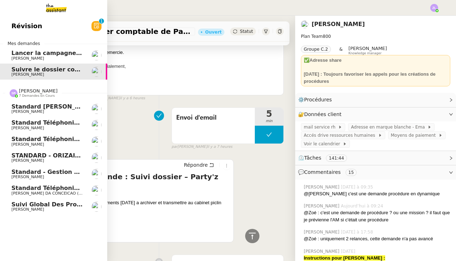
click at [54, 140] on span "Standard téléphonique - septembre 2025" at bounding box center [78, 139] width 134 height 7
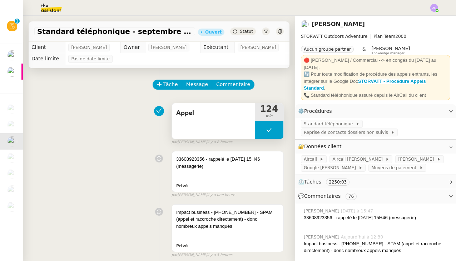
click at [261, 125] on button at bounding box center [269, 130] width 29 height 18
click at [261, 125] on div at bounding box center [262, 130] width 14 height 18
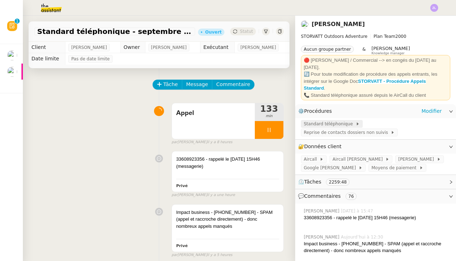
click at [331, 120] on div "Standard téléphonique" at bounding box center [332, 124] width 62 height 8
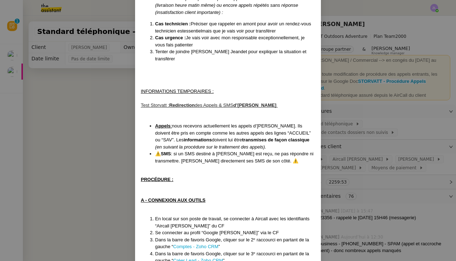
scroll to position [429, 0]
click at [103, 139] on nz-modal-container "MAJ le [DATE] Contexte : Le client souhaite que nous réceptionnions les appels …" at bounding box center [228, 130] width 456 height 261
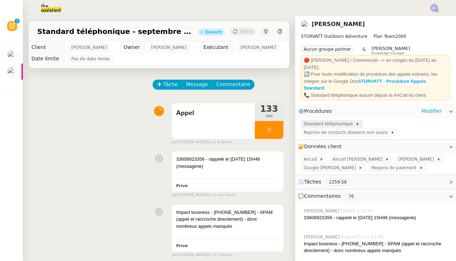
click at [339, 120] on div "Standard téléphonique" at bounding box center [332, 124] width 62 height 8
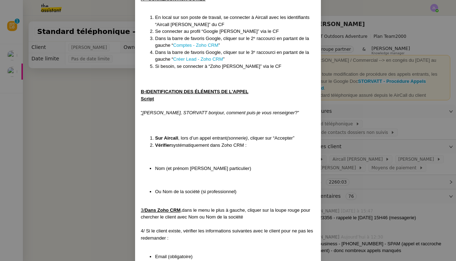
scroll to position [632, 0]
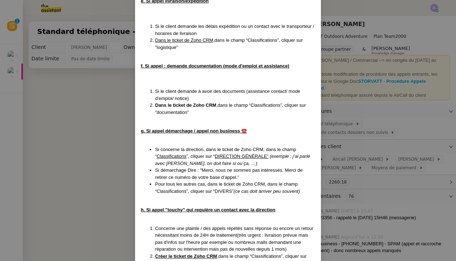
scroll to position [1820, 0]
click at [10, 51] on nz-modal-container "MAJ le [DATE] Contexte : Le client souhaite que nous réceptionnions les appels …" at bounding box center [228, 130] width 456 height 261
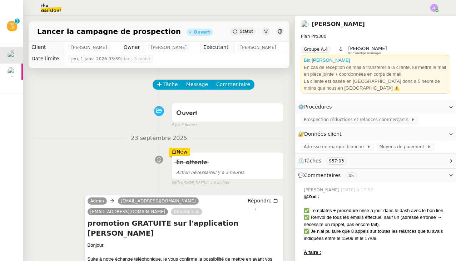
click at [251, 28] on div "Statut" at bounding box center [243, 31] width 26 height 8
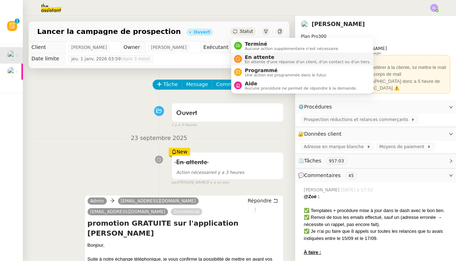
click at [251, 64] on span "En attente d'une réponse d'un client, d'un contact ou d'un tiers." at bounding box center [308, 62] width 126 height 4
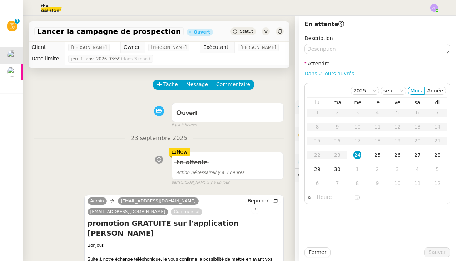
click at [337, 74] on link "Dans 2 jours ouvrés" at bounding box center [329, 74] width 50 height 6
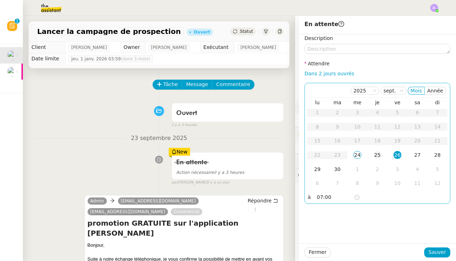
click at [377, 154] on div "25" at bounding box center [377, 155] width 8 height 8
click at [317, 198] on input "07:00" at bounding box center [335, 197] width 37 height 8
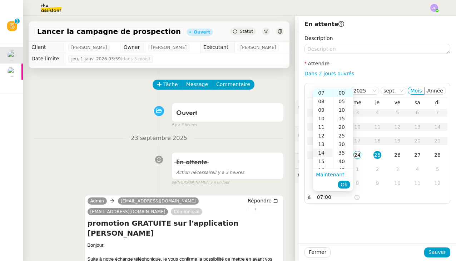
click at [321, 152] on div "14" at bounding box center [323, 153] width 20 height 9
type input "14:00"
click at [345, 185] on span "Ok" at bounding box center [343, 184] width 7 height 7
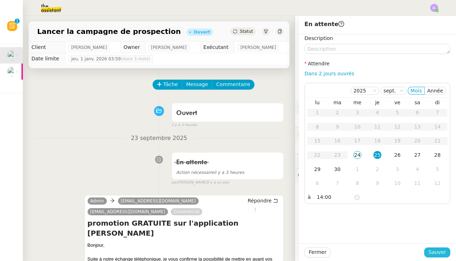
click at [430, 250] on span "Sauver" at bounding box center [436, 252] width 17 height 8
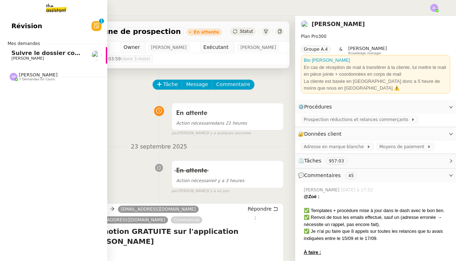
click at [19, 96] on div "Révision 0 1 2 3 4 5 6 7 8 9 Mes demandes Suivre le dossier comptable de Party'…" at bounding box center [53, 138] width 107 height 245
click at [39, 75] on span "[PERSON_NAME]" at bounding box center [38, 74] width 39 height 5
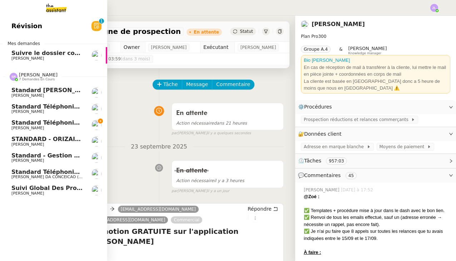
click at [55, 118] on link "Standard téléphonique - septembre 2025 Franck MUFFAT-JEANDET" at bounding box center [53, 125] width 107 height 16
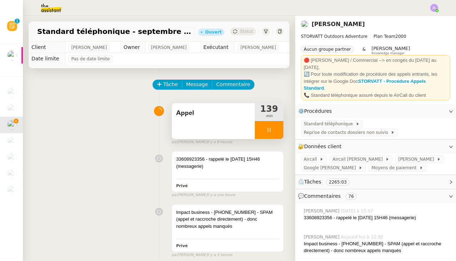
click at [262, 132] on div at bounding box center [269, 130] width 29 height 18
click at [278, 132] on icon at bounding box center [276, 130] width 6 height 6
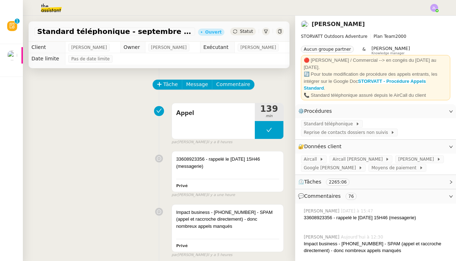
click at [432, 8] on img at bounding box center [434, 8] width 8 height 8
click at [426, 22] on li "Suivi" at bounding box center [414, 20] width 46 height 10
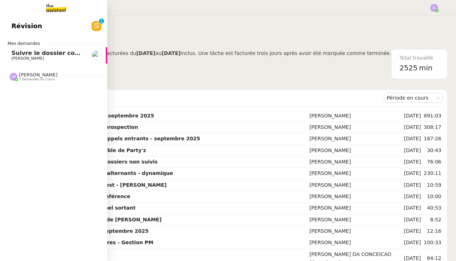
click at [20, 64] on div "[PERSON_NAME] 7 demandes en cours" at bounding box center [53, 74] width 107 height 21
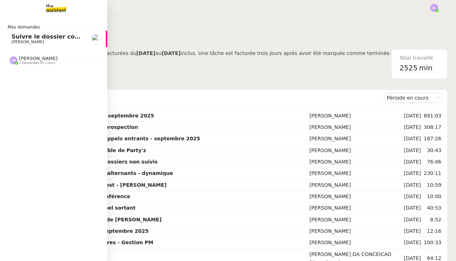
click at [88, 50] on span "[PERSON_NAME] 7 demandes en cours" at bounding box center [56, 57] width 107 height 15
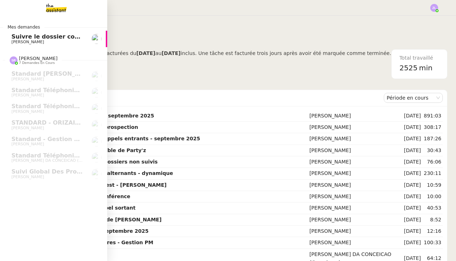
click at [67, 32] on link "Suivre le dossier comptable de Party'z Réma Ngaiboye" at bounding box center [53, 39] width 107 height 16
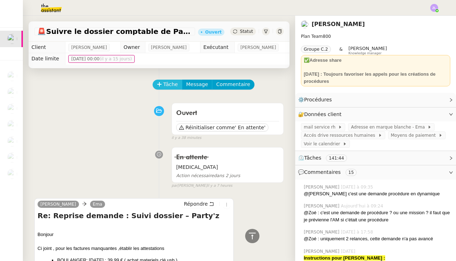
scroll to position [0, 0]
click at [174, 81] on span "Tâche" at bounding box center [170, 84] width 15 height 8
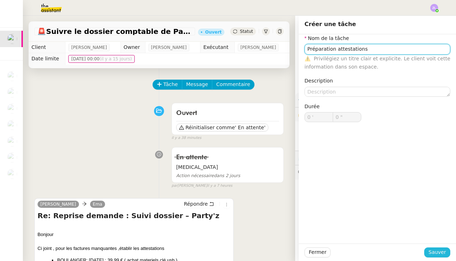
type input "Préparation attestations"
click at [440, 251] on span "Sauver" at bounding box center [436, 252] width 17 height 8
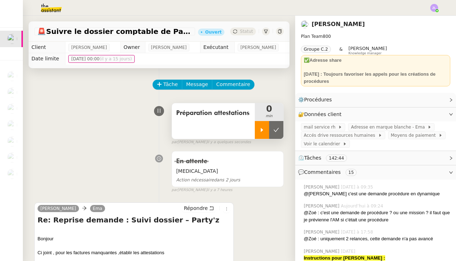
click at [260, 134] on div at bounding box center [262, 130] width 14 height 18
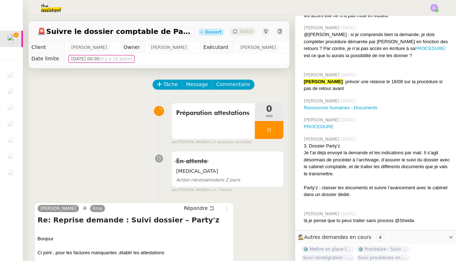
scroll to position [567, 0]
click at [308, 124] on link "PROCEDURE" at bounding box center [318, 126] width 30 height 5
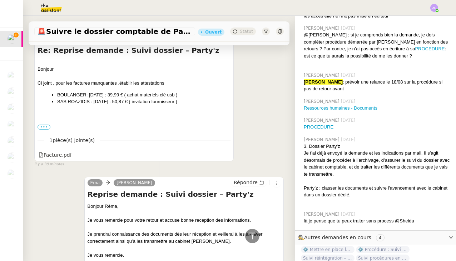
scroll to position [107, 0]
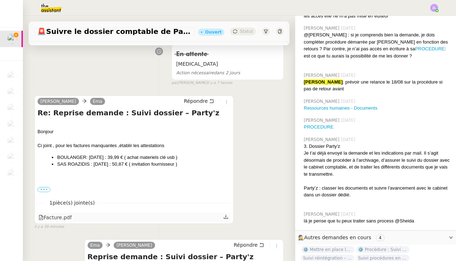
click at [226, 216] on icon at bounding box center [226, 217] width 4 height 4
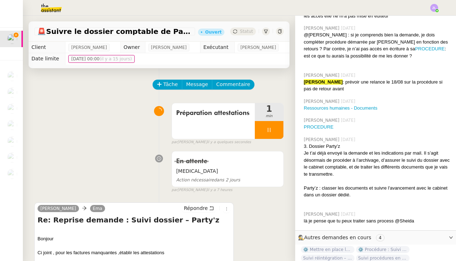
scroll to position [0, 0]
click at [262, 127] on div at bounding box center [269, 130] width 29 height 18
click at [166, 87] on span "Tâche" at bounding box center [170, 84] width 15 height 8
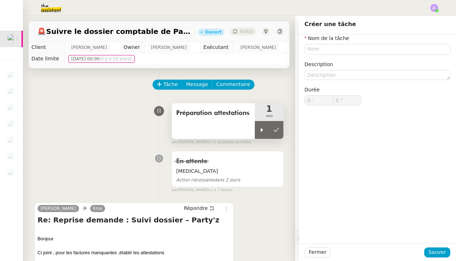
click at [179, 114] on span "Préparation attestations" at bounding box center [213, 113] width 74 height 11
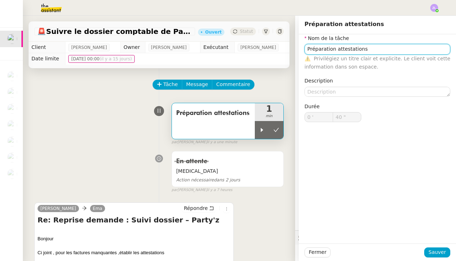
click at [326, 48] on input "Préparation attestations" at bounding box center [377, 49] width 146 height 10
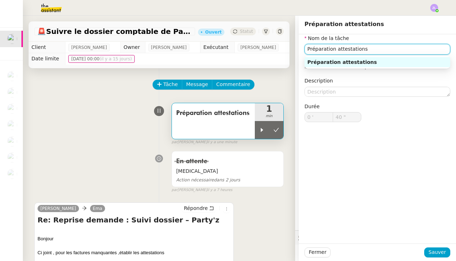
click at [326, 48] on input "Préparation attestations" at bounding box center [377, 49] width 146 height 10
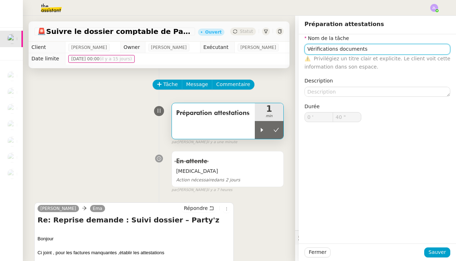
click at [336, 50] on input "Vérifications documents" at bounding box center [377, 49] width 146 height 10
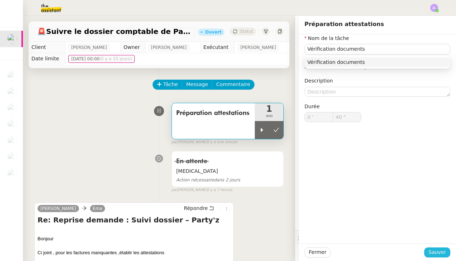
click at [436, 251] on span "Sauver" at bounding box center [436, 252] width 17 height 8
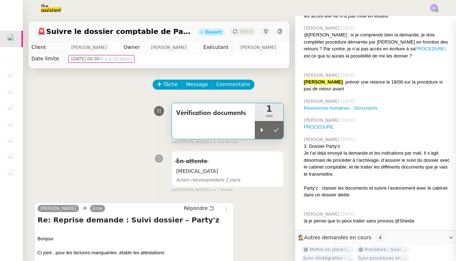
type input "Vérification documents"
type input "0 '"
type input "40 ""
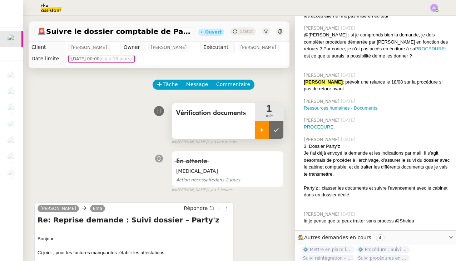
click at [258, 132] on div at bounding box center [262, 130] width 14 height 18
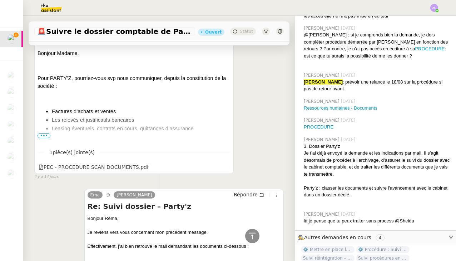
scroll to position [2441, 0]
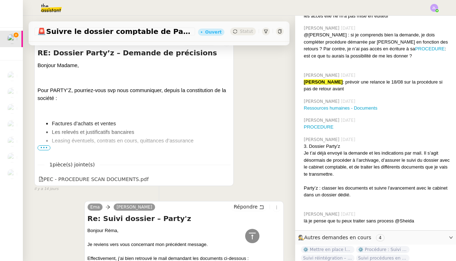
click at [47, 145] on span "•••" at bounding box center [43, 147] width 13 height 5
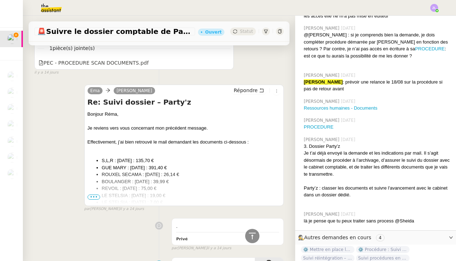
scroll to position [3041, 0]
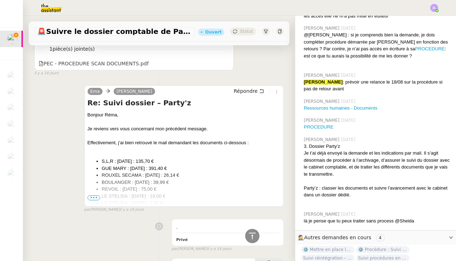
click at [93, 195] on span "•••" at bounding box center [93, 197] width 13 height 5
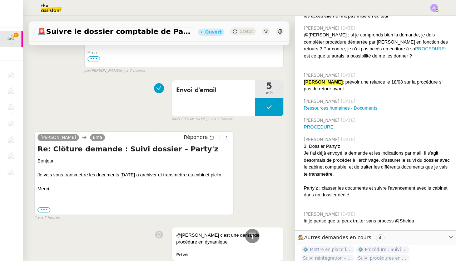
scroll to position [237, 0]
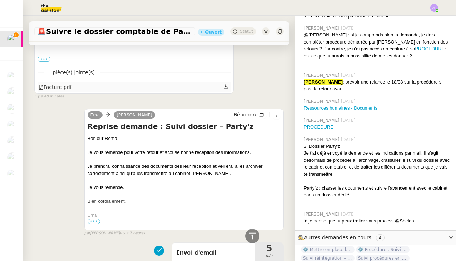
click at [230, 85] on div "Facture.pdf" at bounding box center [133, 86] width 193 height 9
click at [224, 86] on icon at bounding box center [225, 86] width 5 height 5
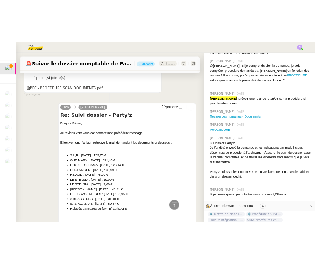
scroll to position [3041, 0]
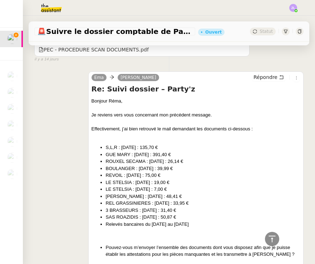
drag, startPoint x: 195, startPoint y: 136, endPoint x: 103, endPoint y: 137, distance: 91.4
click at [103, 144] on ul "S,L,R : 11/07/2023 : 135,70 € GUE MARY : 17/07/2023 : 391,40 € ROUXEL SECAMA : …" at bounding box center [195, 186] width 209 height 84
copy li "ROUXEL SECAMA : [DATE] : 26,14 €"
drag, startPoint x: 180, startPoint y: 170, endPoint x: 105, endPoint y: 170, distance: 75.7
click at [105, 170] on ul "S,L,R : 11/07/2023 : 135,70 € GUE MARY : 17/07/2023 : 391,40 € ROUXEL SECAMA : …" at bounding box center [195, 186] width 209 height 84
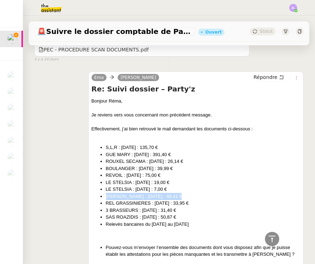
copy li "[PERSON_NAME] : [DATE] : 48,41 €"
click at [139, 207] on li "3 BRASSEURS : [DATE] : 31,40 €" at bounding box center [203, 210] width 194 height 7
click at [176, 214] on li "SAS ROAZIDIS : [DATE] : 50,87 €" at bounding box center [203, 217] width 194 height 7
drag, startPoint x: 185, startPoint y: 185, endPoint x: 102, endPoint y: 184, distance: 82.1
click at [102, 184] on ul "S,L,R : 11/07/2023 : 135,70 € GUE MARY : 17/07/2023 : 391,40 € ROUXEL SECAMA : …" at bounding box center [195, 186] width 209 height 84
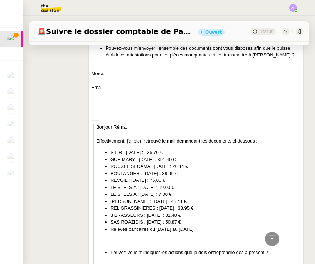
scroll to position [3275, 0]
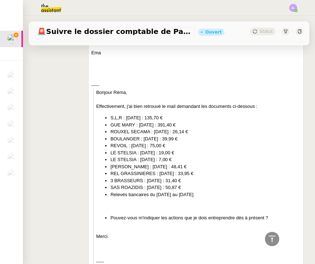
drag, startPoint x: 195, startPoint y: 149, endPoint x: 102, endPoint y: 149, distance: 92.5
click at [102, 149] on ul "S,L,R : 11/07/2023 : 135,70 € GUE MARY : 17/07/2023 : 391,40 € ROUXEL SECAMA : …" at bounding box center [198, 156] width 204 height 84
copy li "3 BRASSEURS : [DATE] : 31,40 €"
click at [211, 202] on div at bounding box center [198, 205] width 204 height 7
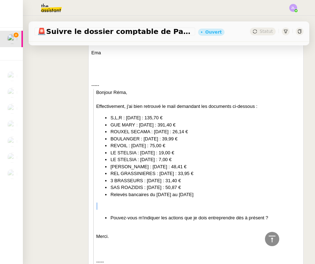
drag, startPoint x: 212, startPoint y: 144, endPoint x: 107, endPoint y: 145, distance: 104.6
click at [107, 145] on ul "S,L,R : 11/07/2023 : 135,70 € GUE MARY : 17/07/2023 : 391,40 € ROUXEL SECAMA : …" at bounding box center [198, 156] width 204 height 84
copy li "REL GRASSINIERES : [DATE] : 33,95 €"
click at [139, 173] on blockquote "Bonjour Réma, Effectivement, j'ai bien retrouvé le mail demandant les documents…" at bounding box center [196, 212] width 207 height 246
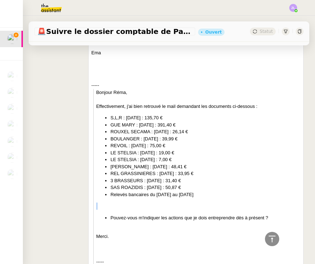
drag, startPoint x: 181, startPoint y: 130, endPoint x: 109, endPoint y: 125, distance: 72.0
click at [109, 125] on ul "S,L,R : 11/07/2023 : 135,70 € GUE MARY : 17/07/2023 : 391,40 € ROUXEL SECAMA : …" at bounding box center [198, 156] width 204 height 84
copy ul "LE STELSIA : 13/09/2023 : 19,00 € LE STELSIA : 14/09/2023 : 7,00 €"
click at [149, 170] on blockquote "Bonjour Réma, Effectivement, j'ai bien retrouvé le mail demandant les documents…" at bounding box center [196, 212] width 207 height 246
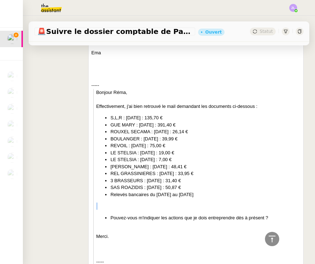
drag, startPoint x: 173, startPoint y: 88, endPoint x: 110, endPoint y: 89, distance: 62.5
click at [110, 114] on li "S,L,R : [DATE] : 135,70 €" at bounding box center [205, 117] width 190 height 7
copy li "S,L,R : [DATE] : 135,70 €"
drag, startPoint x: 186, startPoint y: 94, endPoint x: 109, endPoint y: 96, distance: 77.5
click at [109, 114] on ul "S,L,R : 11/07/2023 : 135,70 € GUE MARY : 17/07/2023 : 391,40 € ROUXEL SECAMA : …" at bounding box center [198, 156] width 204 height 84
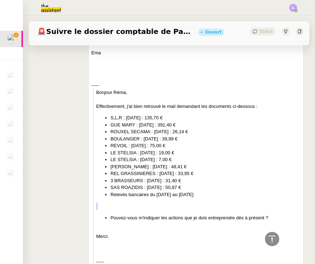
copy li "GUE MARY : [DATE] : 391,40 €"
click at [186, 177] on li "3 BRASSEURS : [DATE] : 31,40 €" at bounding box center [205, 180] width 190 height 7
drag, startPoint x: 177, startPoint y: 116, endPoint x: 102, endPoint y: 118, distance: 75.0
click at [102, 118] on ul "S,L,R : 11/07/2023 : 135,70 € GUE MARY : 17/07/2023 : 391,40 € ROUXEL SECAMA : …" at bounding box center [198, 156] width 204 height 84
copy li "REVOIL : [DATE] : 75,00 €"
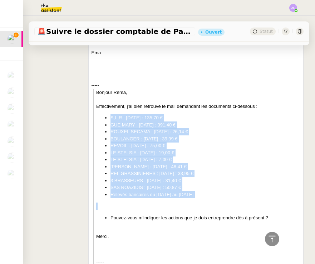
drag, startPoint x: 110, startPoint y: 90, endPoint x: 211, endPoint y: 173, distance: 130.2
click at [211, 173] on blockquote "Bonjour Réma, Effectivement, j'ai bien retrouvé le mail demandant les documents…" at bounding box center [196, 212] width 207 height 246
copy ul "S,L,R : 11/07/2023 : 135,70 € GUE MARY : 17/07/2023 : 391,40 € ROUXEL SECAMA : …"
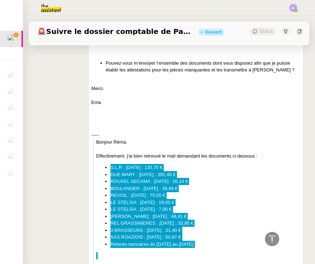
scroll to position [3212, 0]
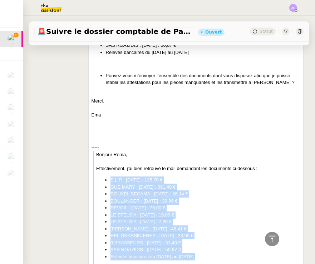
click at [152, 176] on li "S,L,R : [DATE] : 135,70 €" at bounding box center [205, 179] width 190 height 7
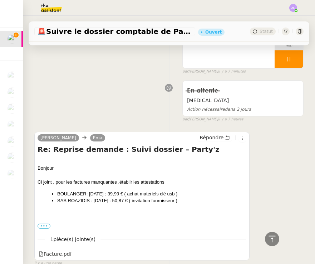
scroll to position [151, 0]
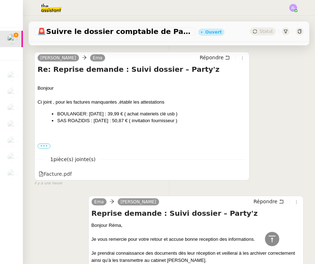
click at [104, 124] on div "Bonjour Ci joint , pour les factures manquantes ,établir les attestations BOULA…" at bounding box center [141, 114] width 209 height 72
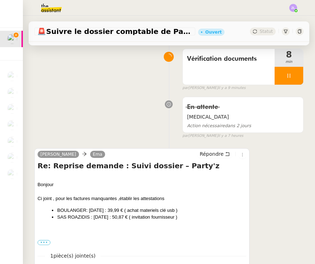
scroll to position [70, 0]
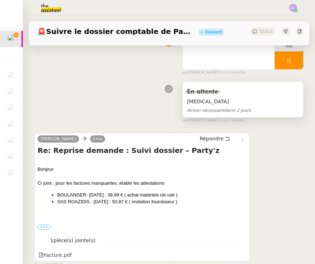
click at [187, 100] on span "[MEDICAL_DATA]" at bounding box center [243, 101] width 112 height 8
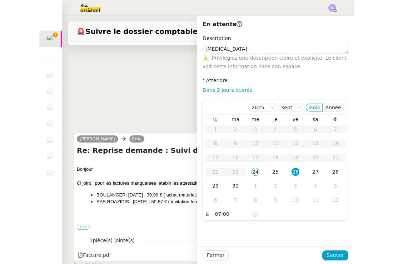
scroll to position [20, 0]
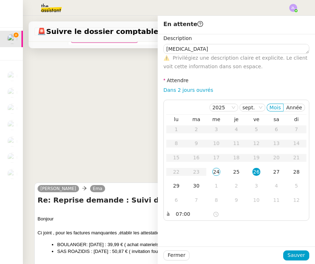
click at [127, 112] on div "Vérification documents 9 min false par Zoé L. il y a 9 minutes" at bounding box center [168, 103] width 269 height 46
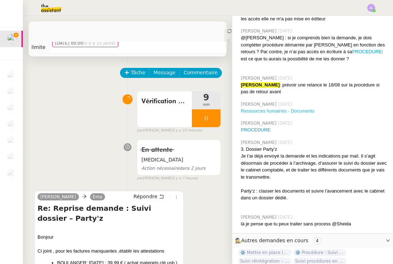
click at [270, 108] on link "Ressources humaines - Documents" at bounding box center [278, 110] width 74 height 5
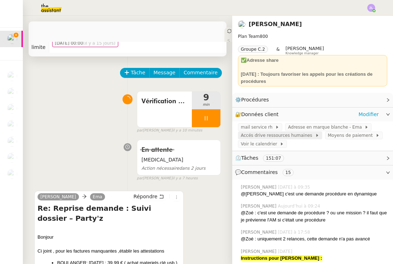
click at [274, 131] on div "Accés drive ressources humaines" at bounding box center [280, 135] width 84 height 8
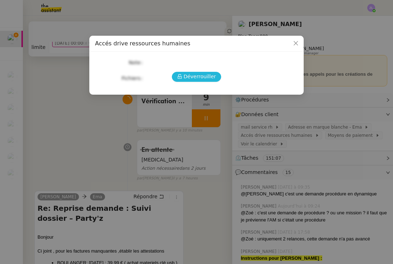
click at [185, 78] on span "Déverrouiller" at bounding box center [200, 76] width 32 height 8
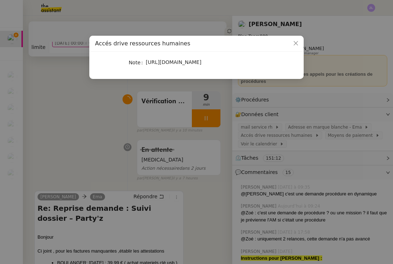
click at [160, 65] on span "https://emagifi-my.sharepoint.com/:f:/p/rema_ngaiboye/EvhYK7y1DmJPjsDHTZ3l7uABX…" at bounding box center [174, 62] width 56 height 6
copy span "https://emagifi-my.sharepoint.com/:f:/p/rema_ngaiboye/EvhYK7y1DmJPjsDHTZ3l7uABX…"
click at [255, 115] on nz-modal-container "Accés drive ressources humaines Note https://emagifi-my.sharepoint.com/:f:/p/re…" at bounding box center [196, 132] width 393 height 264
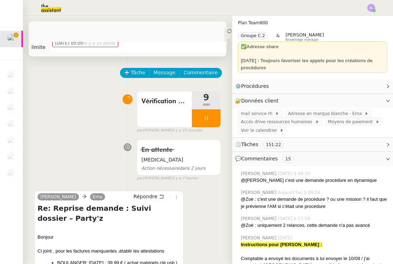
scroll to position [14, 0]
click at [310, 112] on span "Adresse en marque blanche - Ema" at bounding box center [326, 113] width 76 height 7
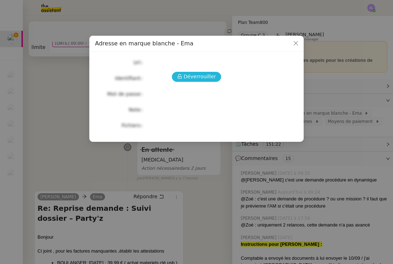
click at [188, 73] on span "Déverrouiller" at bounding box center [200, 76] width 32 height 8
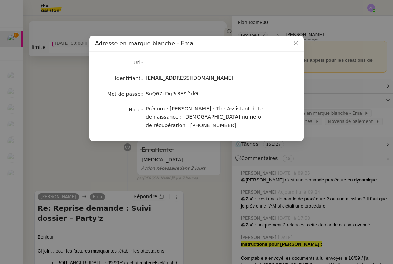
click at [172, 77] on span "ema.assistante@gmail.com." at bounding box center [190, 78] width 89 height 6
click at [177, 96] on span "SnQ67cDgPr3E$^dG" at bounding box center [172, 94] width 52 height 6
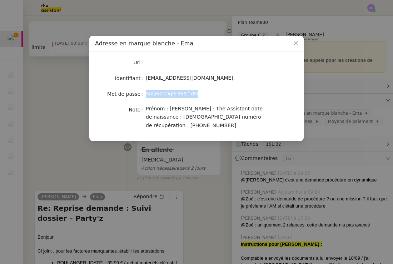
click at [177, 96] on span "SnQ67cDgPr3E$^dG" at bounding box center [172, 94] width 52 height 6
click at [130, 178] on nz-modal-container "Adresse en marque blanche - Ema Url Identifiant ema.assistante@gmail.com. Mot d…" at bounding box center [196, 132] width 393 height 264
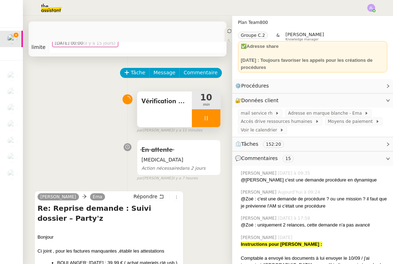
click at [197, 112] on div at bounding box center [206, 118] width 29 height 18
click at [212, 119] on icon at bounding box center [213, 118] width 6 height 6
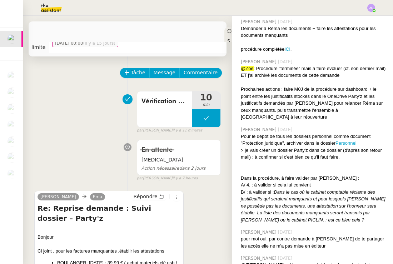
scroll to position [338, 0]
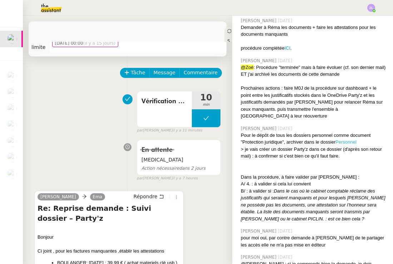
click at [352, 139] on link "Personnel" at bounding box center [345, 141] width 21 height 5
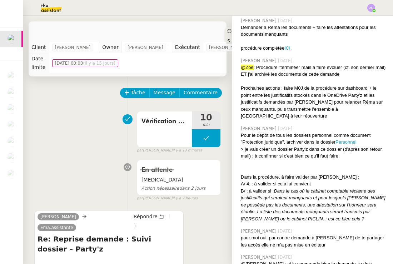
scroll to position [0, 0]
click at [129, 92] on icon at bounding box center [126, 92] width 5 height 5
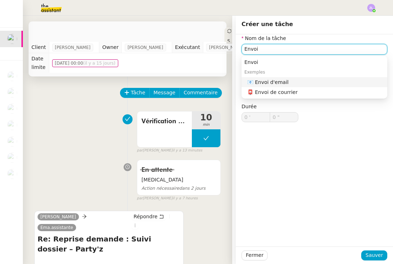
click at [301, 81] on div "📧 Envoi d'email" at bounding box center [315, 82] width 137 height 6
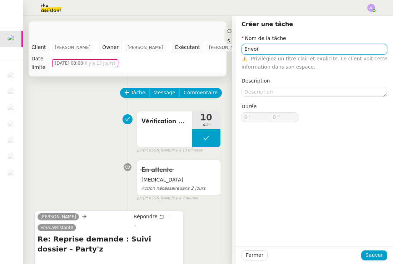
type input "Envoi d'email"
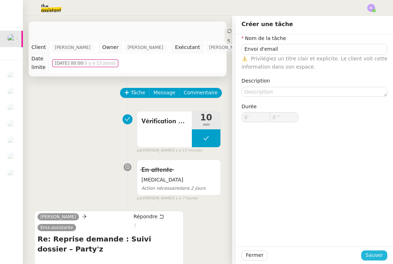
click at [365, 257] on button "Sauver" at bounding box center [374, 255] width 26 height 10
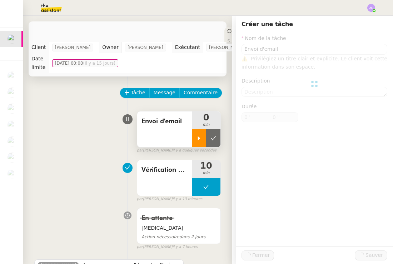
click at [201, 130] on div at bounding box center [199, 138] width 14 height 18
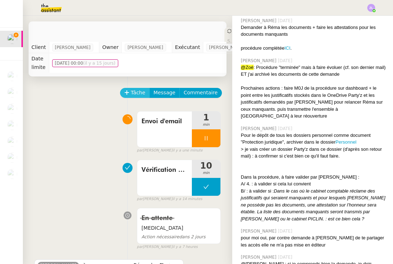
click at [138, 89] on span "Tâche" at bounding box center [138, 93] width 15 height 8
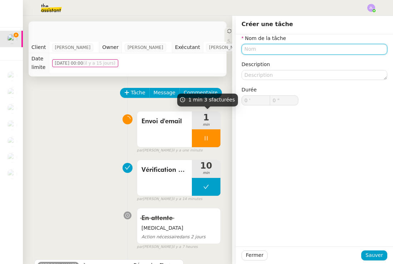
type input "G"
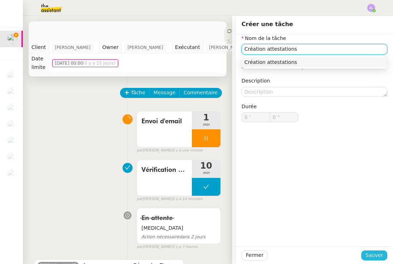
type input "Création attestations"
click at [371, 252] on span "Sauver" at bounding box center [373, 255] width 17 height 8
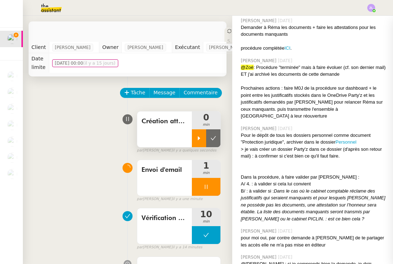
click at [200, 132] on div at bounding box center [199, 138] width 14 height 18
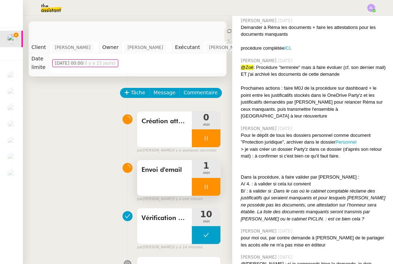
click at [196, 187] on div at bounding box center [206, 187] width 29 height 18
click at [214, 186] on icon at bounding box center [213, 187] width 5 height 4
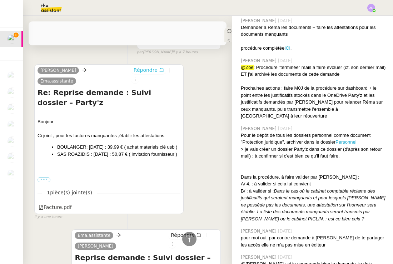
click at [157, 66] on span "Répondre" at bounding box center [146, 69] width 24 height 7
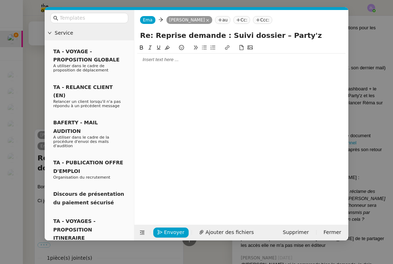
click at [145, 61] on div at bounding box center [241, 59] width 208 height 6
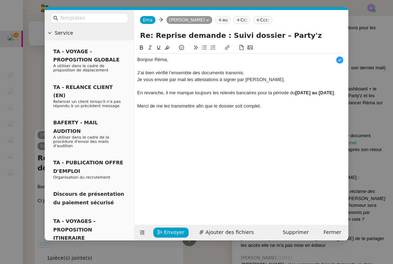
scroll to position [7, 0]
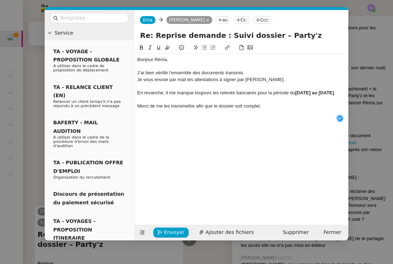
click at [251, 73] on div "J’ai bien vérifié l’ensemble des documents transmis." at bounding box center [241, 73] width 208 height 6
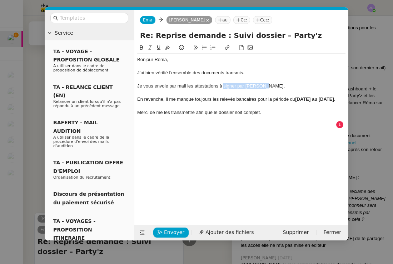
click at [224, 86] on div "Je vous envoie par mail les attestations à signer par Contrée." at bounding box center [241, 86] width 208 height 6
click at [270, 116] on div "Merci de me les transmettre afin que le dossier soit complet.gn" at bounding box center [241, 112] width 208 height 6
click at [282, 85] on div "Je vous envoie par mail les attestations à signer en retour via si" at bounding box center [241, 86] width 208 height 6
drag, startPoint x: 271, startPoint y: 121, endPoint x: 260, endPoint y: 117, distance: 11.9
click at [260, 117] on div "Bonjour Réma, J’ai bien vérifié l’ensemble des documents transmis. Je vous envo…" at bounding box center [241, 90] width 208 height 72
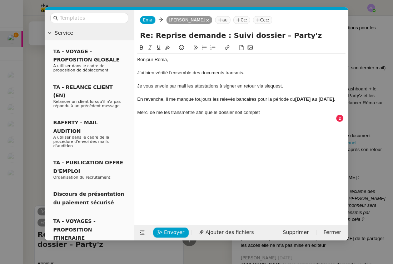
drag, startPoint x: 155, startPoint y: 117, endPoint x: 133, endPoint y: 117, distance: 21.4
click at [133, 117] on nz-layout "Service TA - VOYAGE - PROPOSITION GLOBALE A utiliser dans le cadre de propositi…" at bounding box center [196, 125] width 303 height 230
click at [204, 48] on icon at bounding box center [204, 48] width 5 height 4
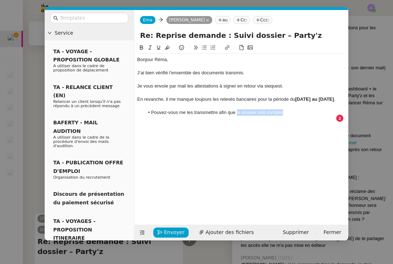
drag, startPoint x: 286, startPoint y: 116, endPoint x: 237, endPoint y: 117, distance: 49.3
click at [237, 116] on li "Pouvez-vous me les transmettre afin que le dossier soit complet" at bounding box center [244, 112] width 201 height 6
drag, startPoint x: 265, startPoint y: 86, endPoint x: 264, endPoint y: 104, distance: 17.6
click at [269, 86] on div "Je vous envoie par mail les attestations à signer en retour via siequest." at bounding box center [241, 86] width 208 height 6
click at [265, 85] on div "Je vous envoie par mail les attestations à signer en retour via isgn request." at bounding box center [241, 86] width 208 height 6
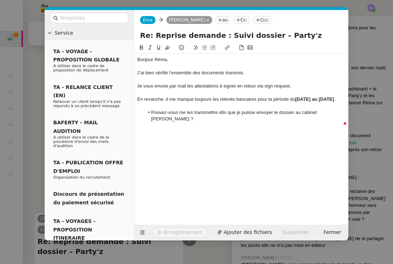
click at [298, 87] on div "Je vous envoie par mail les attestations à signer en retour via sign request." at bounding box center [241, 86] width 208 height 6
click at [41, 124] on nz-modal-container "Service TA - VOYAGE - PROPOSITION GLOBALE A utiliser dans le cadre de propositi…" at bounding box center [196, 132] width 393 height 264
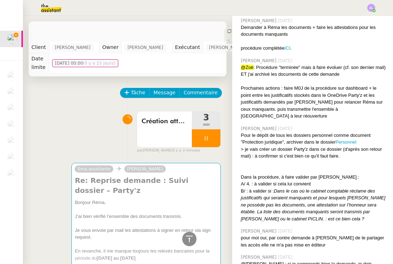
scroll to position [355, 0]
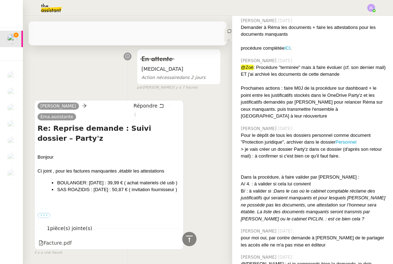
drag, startPoint x: 89, startPoint y: 190, endPoint x: 57, endPoint y: 167, distance: 39.4
click at [57, 179] on ul "BOULANGER : 08/08/2023 : 39,99 € ( achat materiels clé usb ) SAS ROAZIDIS : 19/…" at bounding box center [108, 186] width 143 height 14
click at [145, 179] on li "BOULANGER : 08/08/2023 : 39,99 € ( achat materiels clé usb )" at bounding box center [118, 182] width 123 height 7
click at [136, 193] on li "SAS ROAZIDIS : [DATE] : 50,87 € ( invitation fournisseur )" at bounding box center [118, 189] width 123 height 7
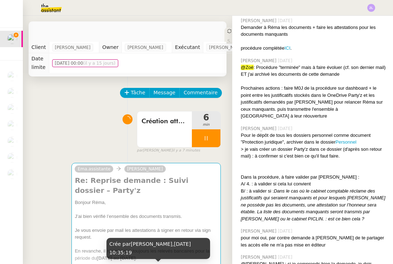
scroll to position [0, 0]
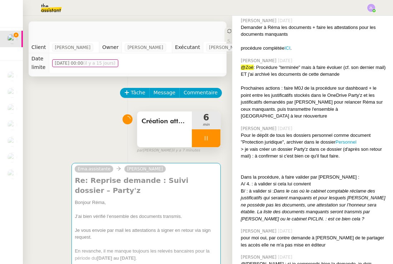
click at [195, 141] on div at bounding box center [206, 138] width 29 height 18
click at [214, 139] on icon at bounding box center [213, 138] width 6 height 6
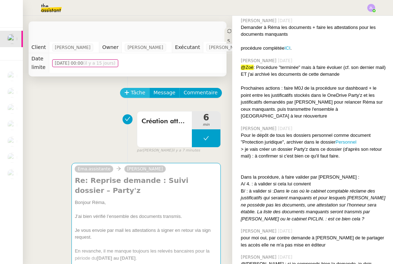
click at [139, 93] on span "Tâche" at bounding box center [138, 93] width 15 height 8
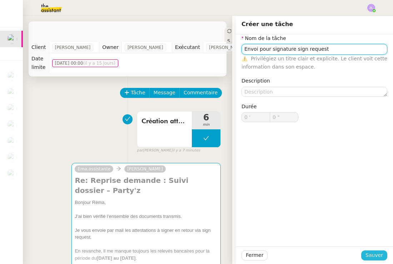
type input "Envoi pour signature sign request"
click at [369, 251] on button "Sauver" at bounding box center [374, 255] width 26 height 10
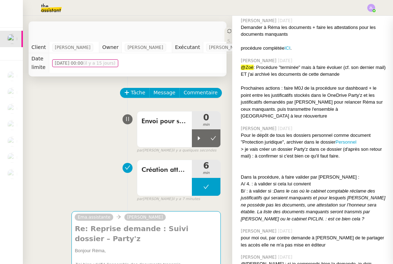
drag, startPoint x: 196, startPoint y: 133, endPoint x: 146, endPoint y: 204, distance: 87.0
click at [197, 133] on div at bounding box center [199, 138] width 14 height 18
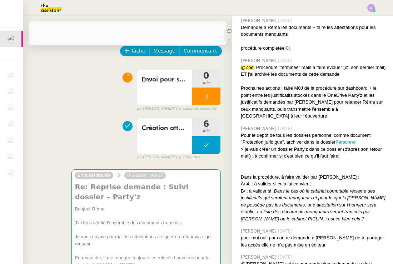
scroll to position [62, 0]
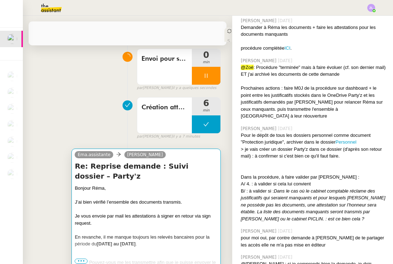
click at [146, 204] on div "J’ai bien vérifié l’ensemble des documents transmis." at bounding box center [146, 202] width 143 height 7
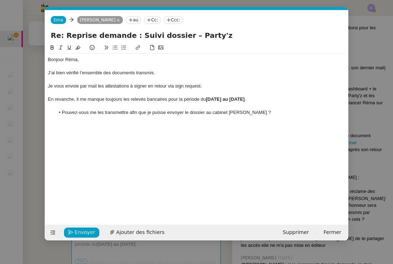
scroll to position [0, 0]
click at [249, 111] on li "Pouvez-vous me les transmettre afin que je puisse envoyer le dossier au cabinet…" at bounding box center [200, 112] width 291 height 6
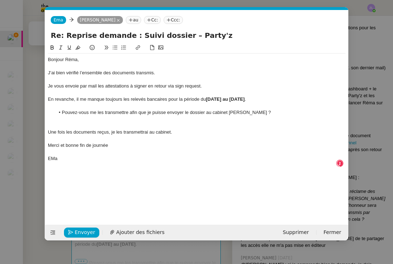
scroll to position [7, 0]
click at [54, 155] on div "EMa" at bounding box center [196, 158] width 297 height 6
click at [84, 120] on div at bounding box center [196, 119] width 297 height 6
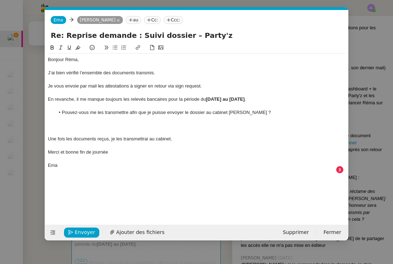
click at [205, 87] on div "Je vous envoie par mail les attestations à signer en retour via sign request." at bounding box center [196, 86] width 297 height 6
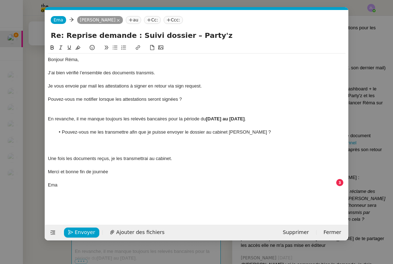
scroll to position [5, 0]
click at [48, 98] on div "Pouvez-vous me notifier lorsque les attestations seront signées ?" at bounding box center [196, 99] width 297 height 6
click at [114, 47] on icon at bounding box center [114, 47] width 5 height 5
click at [68, 106] on div at bounding box center [196, 106] width 297 height 6
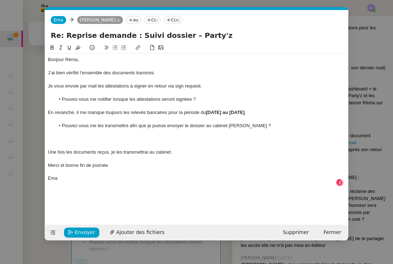
click at [52, 136] on div at bounding box center [196, 139] width 297 height 6
drag, startPoint x: 171, startPoint y: 149, endPoint x: 47, endPoint y: 137, distance: 124.5
click at [47, 137] on nz-spin "Bonjour Réma, J’ai bien vérifié l’ensemble des documents transmis. Je vous envo…" at bounding box center [196, 130] width 303 height 173
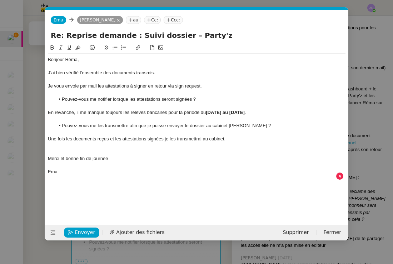
click at [115, 158] on div "Merci et bonne fin de journée" at bounding box center [196, 158] width 297 height 6
click at [155, 138] on div "Une fois les documents reçus et les attestations signées je les transmettrai au…" at bounding box center [196, 139] width 297 height 6
click at [160, 137] on div "Une fois les documents reçus et les attestations signées je les transmettrai au…" at bounding box center [196, 139] width 297 height 6
click at [157, 137] on div "Une fois les documents reçus et les attestations signées je les transmettrai au…" at bounding box center [196, 139] width 297 height 6
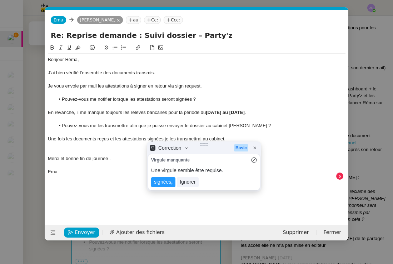
click at [155, 138] on div "Une fois les documents reçus et les attestations signées je les transmettrai au…" at bounding box center [196, 139] width 297 height 6
click at [161, 182] on div "Bonjour Réma, J’ai bien vérifié l’ensemble des documents transmis. Je vous envo…" at bounding box center [196, 129] width 297 height 170
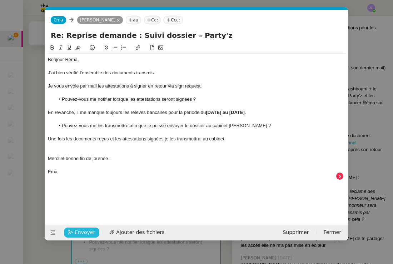
click at [80, 230] on span "Envoyer" at bounding box center [85, 232] width 20 height 8
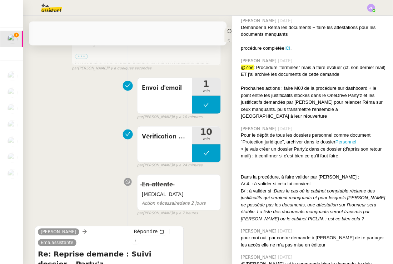
scroll to position [292, 0]
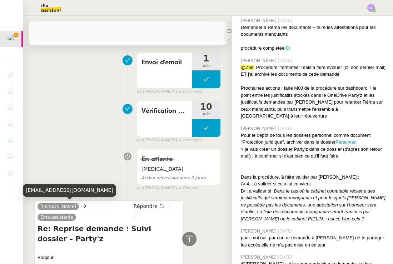
click at [55, 185] on div "ngaiboyerema@gmail.com" at bounding box center [69, 190] width 93 height 12
click at [55, 187] on div "ngaiboyerema@gmail.com" at bounding box center [69, 190] width 93 height 12
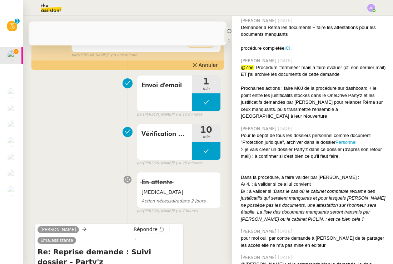
scroll to position [348, 0]
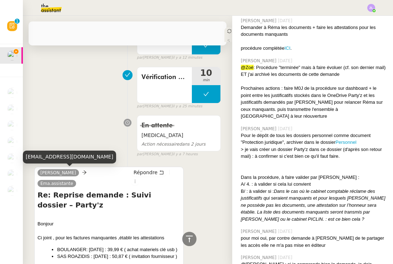
click at [63, 157] on div "ngaiboyerema@gmail.com" at bounding box center [69, 156] width 93 height 12
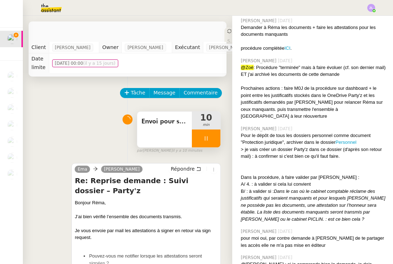
scroll to position [0, 0]
click at [196, 135] on div at bounding box center [206, 138] width 29 height 18
click at [211, 132] on button at bounding box center [213, 138] width 14 height 18
click at [91, 119] on div "Envoi pour signature sign request 10 min false par Zoé L. il y a 18 minutes" at bounding box center [127, 131] width 186 height 46
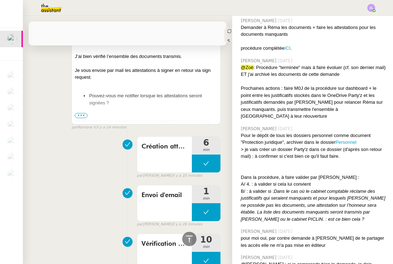
scroll to position [98, 0]
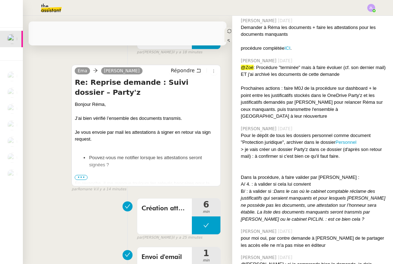
click at [80, 176] on span "•••" at bounding box center [81, 177] width 13 height 5
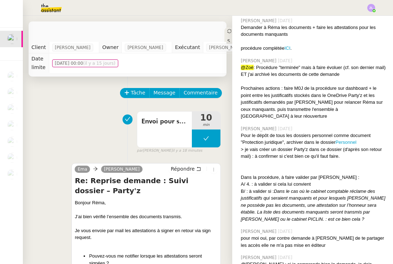
scroll to position [0, 0]
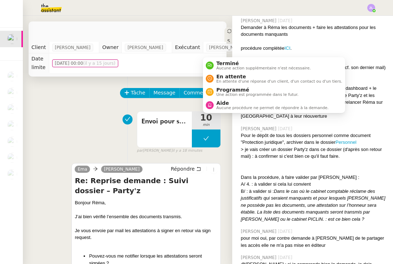
click at [227, 30] on icon at bounding box center [229, 31] width 4 height 4
click at [224, 81] on span "En attente d'une réponse d'un client, d'un contact ou d'un tiers." at bounding box center [279, 81] width 126 height 4
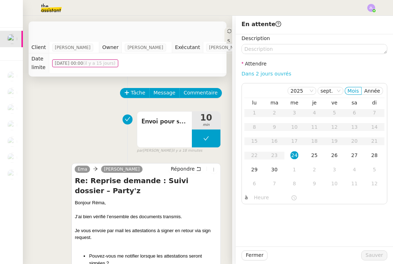
click at [257, 74] on link "Dans 2 jours ouvrés" at bounding box center [266, 74] width 50 height 6
type input "07:00"
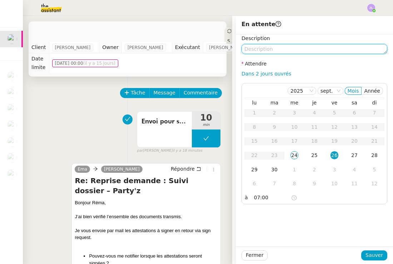
click at [266, 49] on textarea at bounding box center [314, 49] width 146 height 10
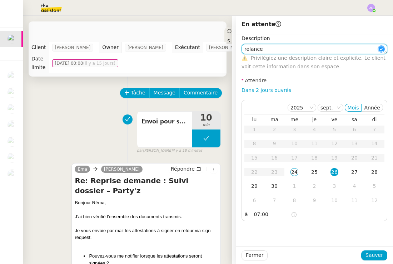
type textarea "relance"
click at [374, 257] on span "Sauver" at bounding box center [373, 255] width 17 height 8
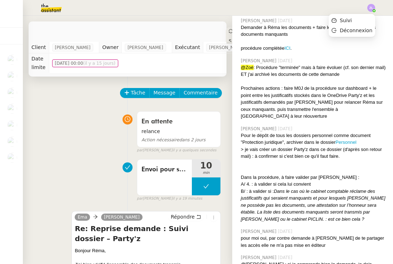
click at [371, 8] on img at bounding box center [371, 8] width 8 height 8
click at [360, 21] on li "Suivi" at bounding box center [351, 20] width 46 height 10
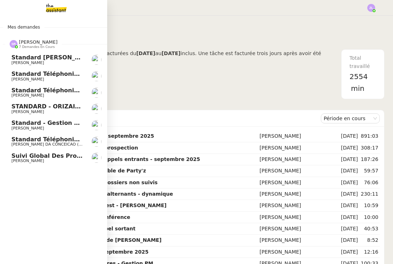
click at [77, 126] on span "[PERSON_NAME]" at bounding box center [47, 128] width 72 height 4
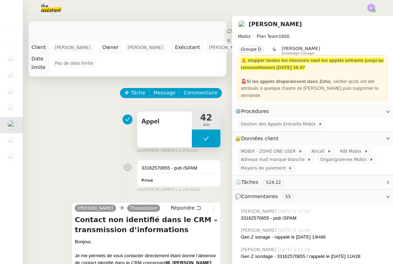
click at [198, 141] on button at bounding box center [206, 138] width 29 height 18
click at [198, 141] on div at bounding box center [199, 138] width 14 height 18
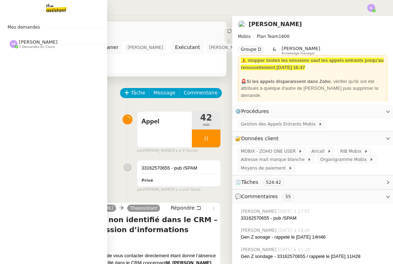
click at [29, 44] on span "[PERSON_NAME]" at bounding box center [38, 41] width 39 height 5
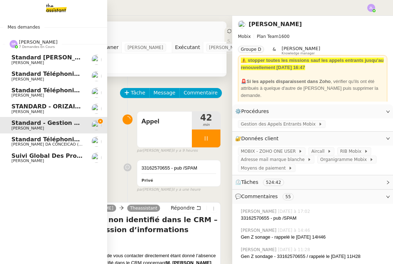
click at [44, 94] on span "[PERSON_NAME]" at bounding box center [27, 95] width 32 height 5
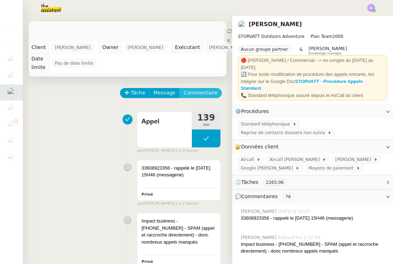
click at [208, 93] on span "Commentaire" at bounding box center [201, 93] width 34 height 8
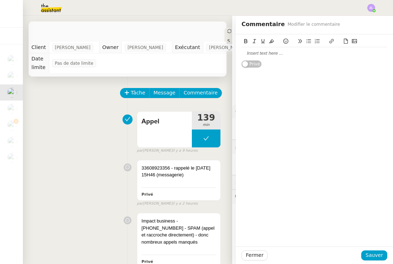
click at [248, 47] on div at bounding box center [314, 53] width 146 height 12
click at [249, 49] on div at bounding box center [314, 53] width 146 height 12
click at [372, 254] on span "Sauver" at bounding box center [373, 255] width 17 height 8
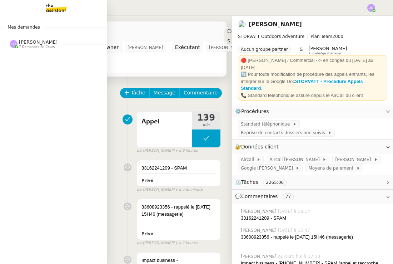
click at [37, 45] on span "7 demandes en cours" at bounding box center [37, 47] width 36 height 4
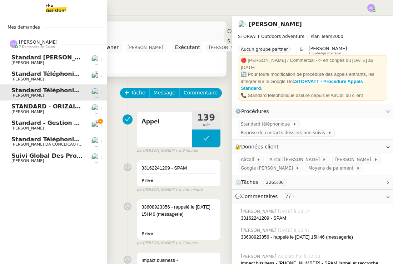
click at [72, 124] on span "Standard - Gestion des appels entrants - septembre 2025" at bounding box center [105, 122] width 188 height 7
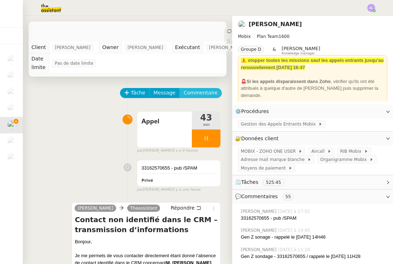
click at [204, 96] on span "Commentaire" at bounding box center [201, 93] width 34 height 8
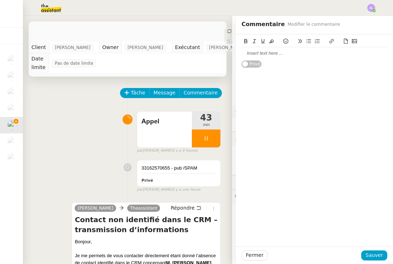
click at [248, 52] on div at bounding box center [314, 53] width 146 height 6
click at [167, 162] on div "33162570655 - pub /SPAM Privé" at bounding box center [178, 173] width 83 height 26
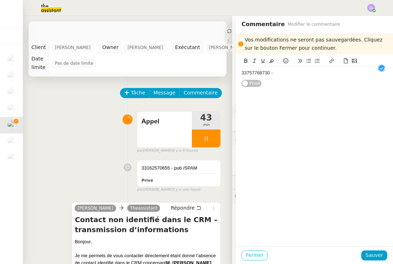
click at [262, 252] on button "Fermer" at bounding box center [254, 255] width 26 height 10
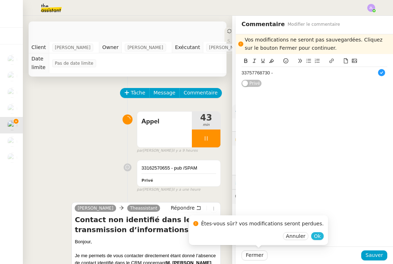
click at [314, 239] on span "Ok" at bounding box center [317, 235] width 7 height 7
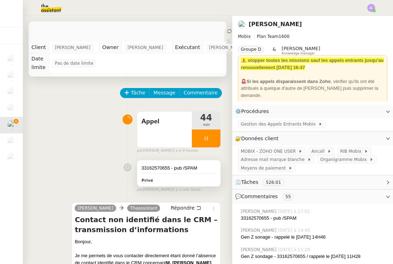
click at [165, 166] on div "33162570655 - pub /SPAM" at bounding box center [178, 167] width 75 height 7
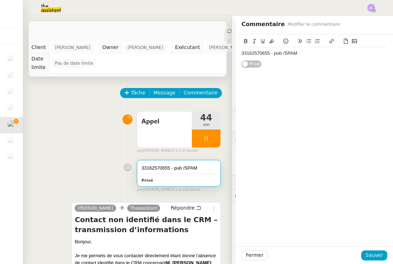
click at [242, 52] on div "33162570655 - pub /SPAM" at bounding box center [314, 53] width 146 height 6
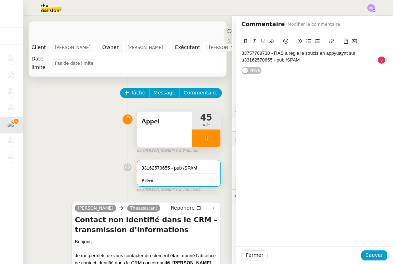
drag, startPoint x: 273, startPoint y: 11, endPoint x: 199, endPoint y: 137, distance: 145.7
click at [199, 137] on div at bounding box center [206, 138] width 29 height 18
click at [264, 57] on div "33757768730 - RAS a réglé le soucis en appyuaynt sur u33162570655 - pub /SPAM" at bounding box center [314, 56] width 146 height 13
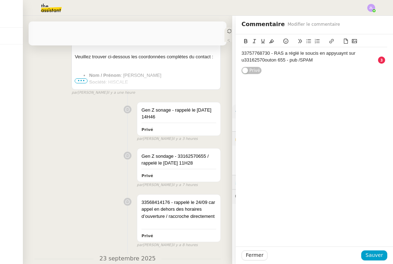
scroll to position [0, 0]
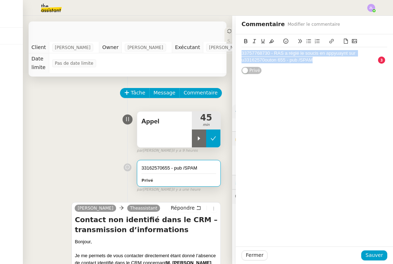
click at [214, 136] on icon at bounding box center [213, 138] width 6 height 6
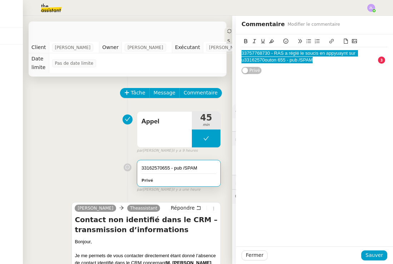
scroll to position [4, 0]
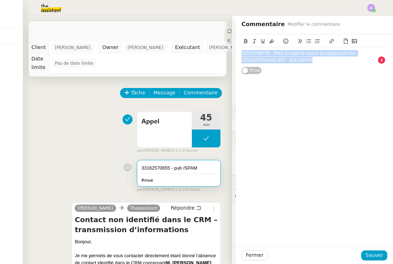
drag, startPoint x: 320, startPoint y: 59, endPoint x: 227, endPoint y: 45, distance: 94.3
click at [227, 45] on app-ticket "Standard - Gestion des appels entrants - septembre 2025 Ouvert Statut Client Fl…" at bounding box center [208, 140] width 370 height 248
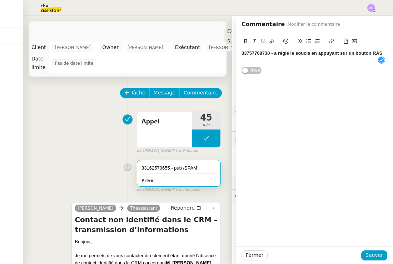
scroll to position [7, 0]
click at [375, 258] on span "Sauver" at bounding box center [373, 255] width 17 height 8
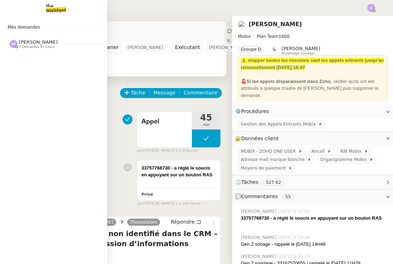
click at [26, 46] on span "7 demandes en cours" at bounding box center [37, 47] width 36 height 4
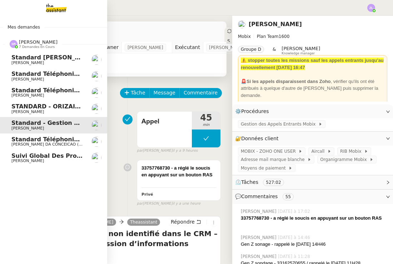
click at [34, 91] on span "Standard téléphonique - septembre 2025" at bounding box center [78, 90] width 134 height 7
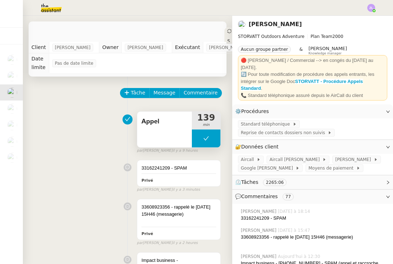
click at [202, 133] on button at bounding box center [206, 138] width 29 height 18
click at [202, 133] on div at bounding box center [199, 138] width 14 height 18
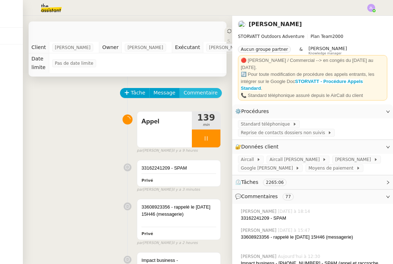
click at [204, 92] on span "Commentaire" at bounding box center [201, 93] width 34 height 8
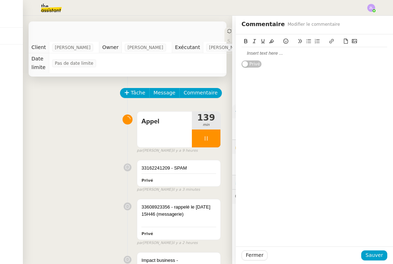
click at [248, 51] on div at bounding box center [314, 53] width 146 height 6
click at [280, 50] on div at bounding box center [314, 53] width 146 height 6
click at [380, 252] on span "Sauver" at bounding box center [373, 255] width 17 height 8
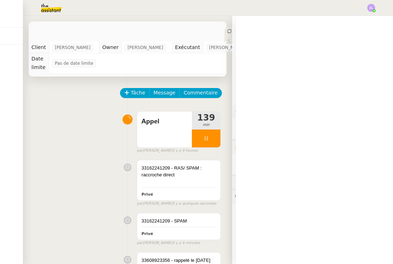
click at [379, 252] on app-ticket "Standard téléphonique - septembre 2025 Ouvert Statut Client Franck MUFFAT-JEAND…" at bounding box center [208, 140] width 370 height 248
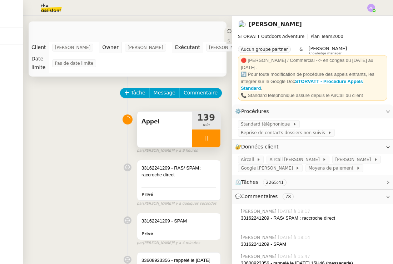
click at [195, 131] on div at bounding box center [206, 138] width 29 height 18
click at [200, 140] on icon at bounding box center [199, 138] width 6 height 6
click at [197, 138] on div at bounding box center [206, 138] width 29 height 18
click at [216, 139] on button at bounding box center [213, 138] width 14 height 18
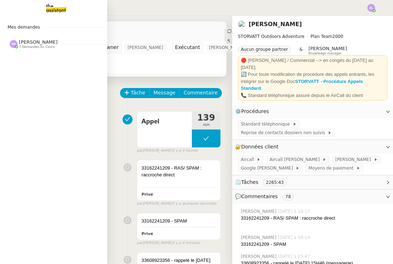
click at [46, 9] on img at bounding box center [50, 8] width 55 height 16
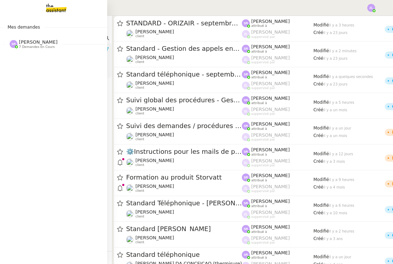
click at [35, 45] on span "7 demandes en cours" at bounding box center [37, 47] width 36 height 4
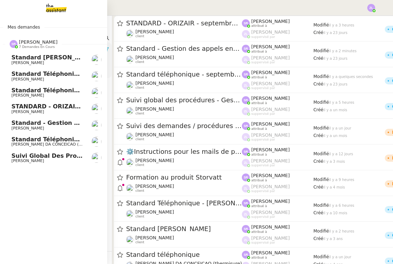
click at [43, 104] on span "STANDARD - ORIZAIR - septembre 2025" at bounding box center [74, 106] width 127 height 7
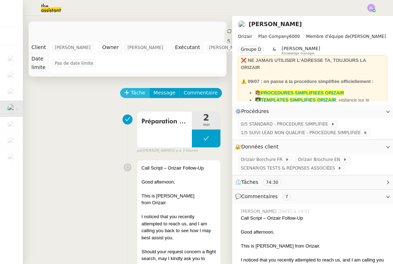
click at [138, 91] on span "Tâche" at bounding box center [138, 93] width 15 height 8
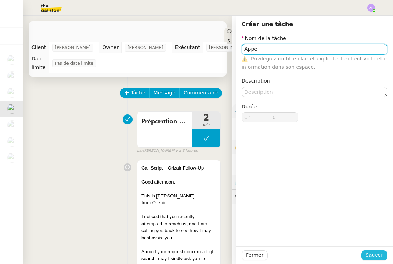
type input "Appel"
click at [379, 253] on span "Sauver" at bounding box center [373, 255] width 17 height 8
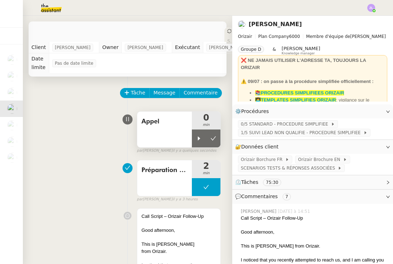
click at [205, 126] on span "min" at bounding box center [206, 125] width 29 height 6
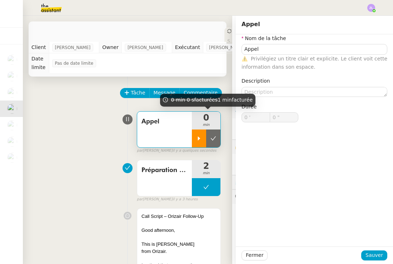
click at [202, 131] on div at bounding box center [199, 138] width 14 height 18
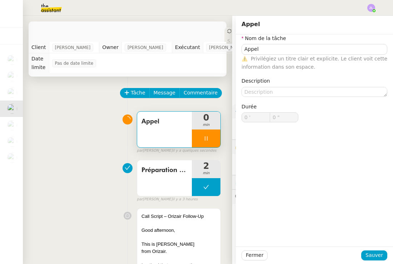
type input "Appel"
type input "0 '"
type input "0 ""
type input "Appel"
type input "0 '"
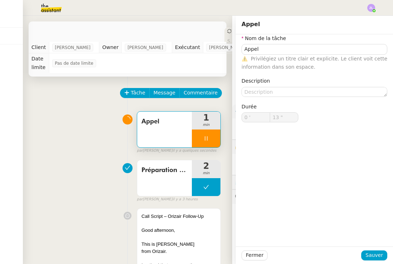
type input "14 ""
click at [256, 255] on span "Fermer" at bounding box center [254, 255] width 17 height 8
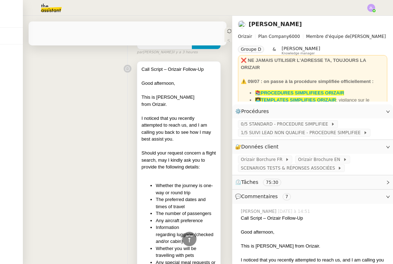
scroll to position [144, 0]
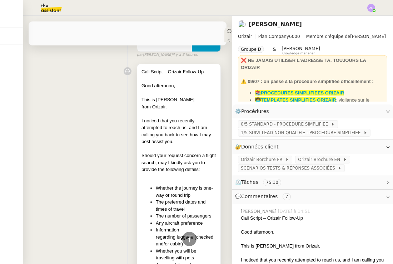
click at [179, 160] on div "Should your request concern a flight search, may I kindly ask you to provide th…" at bounding box center [178, 162] width 75 height 21
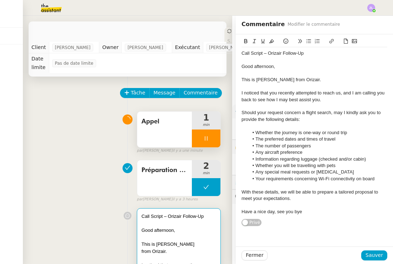
click at [174, 137] on div "Appel" at bounding box center [164, 129] width 55 height 36
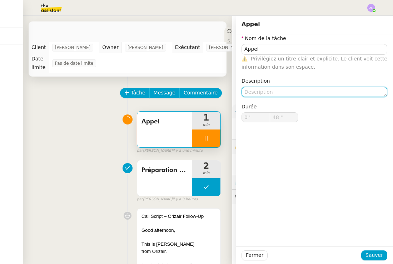
click at [277, 89] on textarea at bounding box center [314, 92] width 146 height 10
type input "49 ""
type textarea "a"
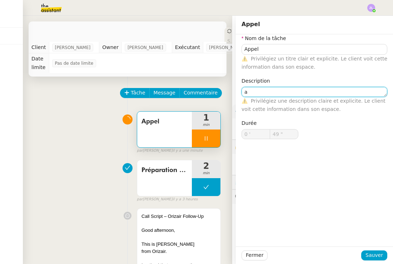
type input "50 ""
type textarea "a"
type input "51 ""
type textarea "a r"
type input "54 ""
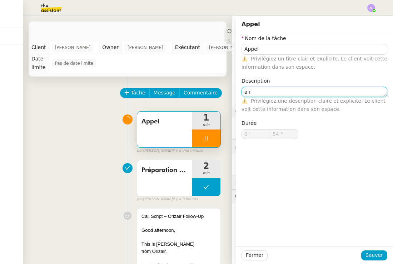
type textarea "a ra"
type input "56 ""
type textarea "a raccorché / je n'ai pas pu"
type input "57 ""
type textarea "a raccorché / je n'ai pas pu l"
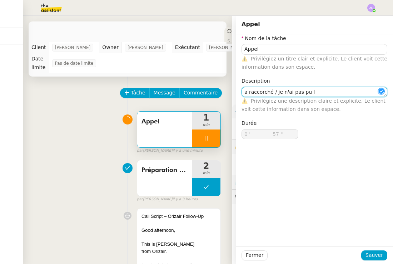
type input "58 ""
type textarea "a raccorché / je n'ai pas pu la"
type input "1 '"
type input "0 ""
type textarea "a raccorché / je n'ai pas pu lai"
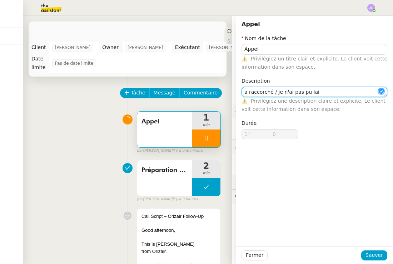
type input "1 ""
type textarea "a raccorché / je n'ai pas pu laiss"
type input "4 ""
type textarea "a raccorché / je n'ai pas pu laisse"
type input "6 ""
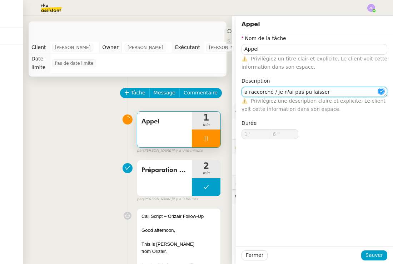
type textarea "a raccorché / je n'ai pas pu laisser"
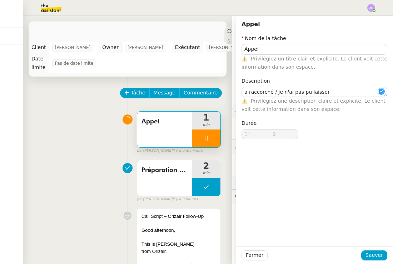
type input "10 ""
type textarea "a raccorché / je n'ai pas pu laisser d"
type input "18 ""
type textarea "a raccorché / je n'ai pas pu laisser de me"
type input "30 ""
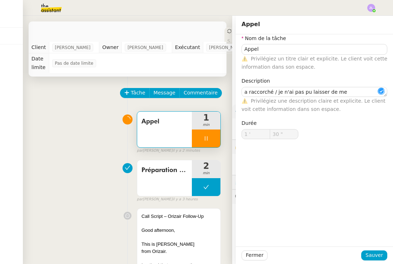
type textarea "a raccorché / je n'ai pas pu laisser de mes"
type input "33 ""
type textarea "a raccorché / je n'ai pas pu laisser de mes sage"
drag, startPoint x: 47, startPoint y: 6, endPoint x: 340, endPoint y: 93, distance: 305.5
click at [340, 93] on textarea "a raccorché / je n'ai pas pu laisser de mes sage" at bounding box center [314, 92] width 146 height 10
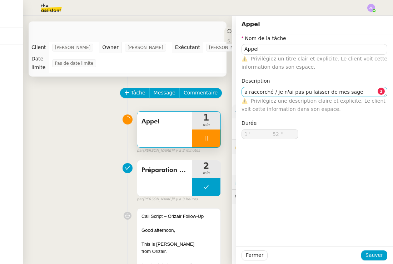
type input "53 ""
type textarea "a raccorché / je n'ai pas pu laisser de mesvocsage"
type input "59 ""
type input "2 '"
type input "8 ""
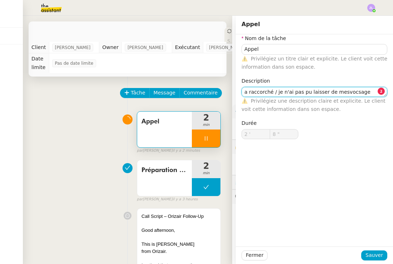
type textarea "a raccorché / je n'ai pas pu laissear de mesvocsage"
click at [320, 92] on textarea "a raccorché / je n'ai pas pu laissear de mesvocsage" at bounding box center [314, 92] width 146 height 10
type input "19 ""
type textarea "a raccorché / je n'ai pas pu laissealr de mesvocsage"
type input "22 ""
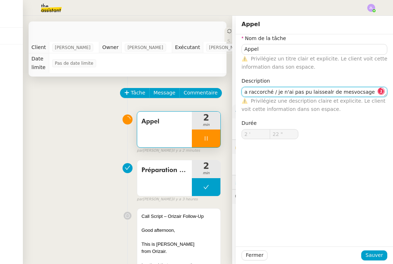
type textarea "a raccorché / je n'ai pas pu laiss ealr de mesvocsage"
click at [317, 91] on textarea "a raccorché / je n'ai pas pu laiss ealr de mesvocsage" at bounding box center [314, 92] width 146 height 10
click at [304, 91] on textarea "a raccorché / je n'ai pas pu laiss ealr de mesvocsage" at bounding box center [314, 92] width 146 height 10
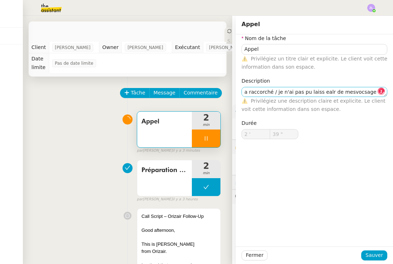
click at [304, 91] on textarea "a raccorché / je n'ai pas pu laiss ealr de mesvocsage" at bounding box center [314, 92] width 146 height 10
type input "59 ""
type input "3 '"
drag, startPoint x: 340, startPoint y: 93, endPoint x: 266, endPoint y: 91, distance: 74.3
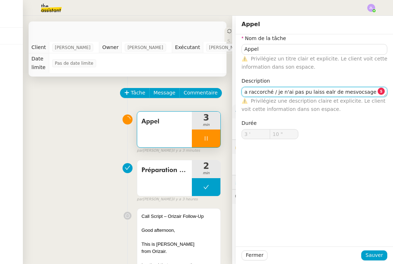
click at [266, 91] on textarea "a raccorché / je n'ai pas pu laiss ealr de mesvocsage" at bounding box center [314, 92] width 146 height 10
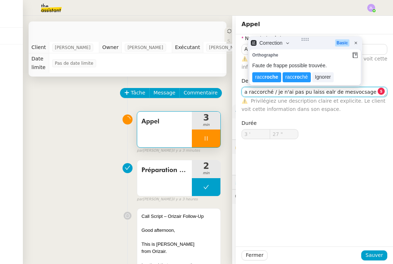
click at [266, 91] on textarea "a raccorché / je n'ai pas pu laiss ealr de mesvocsage" at bounding box center [314, 92] width 146 height 10
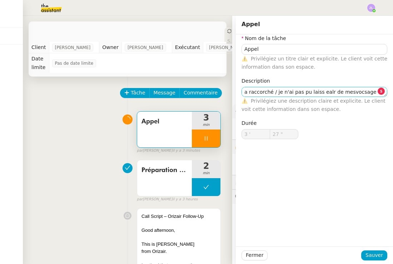
type input "32 ""
click at [259, 92] on textarea "a raccorché / je n'ai pas pu laiss ealr de mesvocsage" at bounding box center [314, 92] width 146 height 10
click at [262, 92] on textarea "a raccorché / je n'ai pas pu laiss ealr de mesvocsage" at bounding box center [314, 92] width 146 height 10
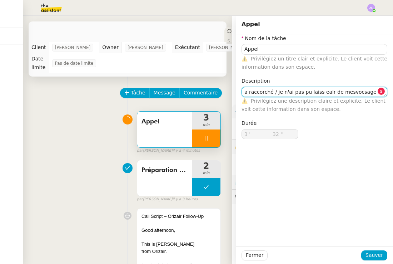
click at [267, 90] on textarea "a raccorché / je n'ai pas pu laiss ealr de mesvocsage" at bounding box center [314, 92] width 146 height 10
type textarea "a raccorché / je n'ai pas pu laiss ealr de mesvocsage"
click at [292, 76] on div "Nom de la tâche Appel ⚠️ Privilégiez un titre clair et explicite. Le client voi…" at bounding box center [314, 92] width 146 height 116
click at [322, 93] on textarea "a raccorché / je n'ai pas pu laiss ealr de mesvocsage" at bounding box center [314, 92] width 146 height 10
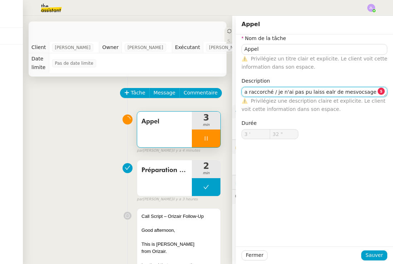
click at [322, 93] on textarea "a raccorché / je n'ai pas pu laiss ealr de mesvocsage" at bounding box center [314, 92] width 146 height 10
type input "33 ""
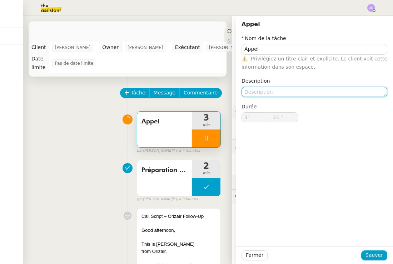
type input "34 ""
paste textarea "A raccroché directement - je n’ai pas pu laisser de MSG vocal"
type textarea "A raccroché directement - je n’ai pas pu laisser de MSG vocal"
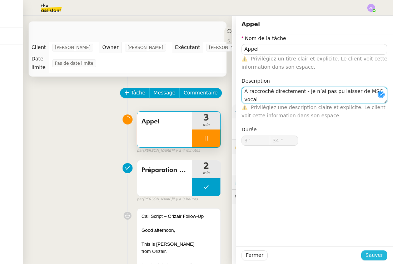
type input "35 ""
type textarea "A raccroché directement - je n’ai pas pu laisser de MSG vocal"
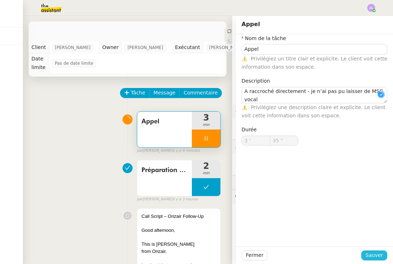
click at [371, 256] on span "Sauver" at bounding box center [373, 255] width 17 height 8
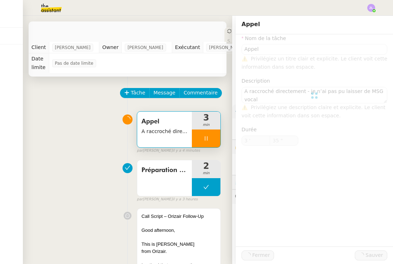
type input "Appel"
type textarea "A raccroché directement - je n’ai pas pu laisser de MSG vocal"
type input "3 '"
type input "35 ""
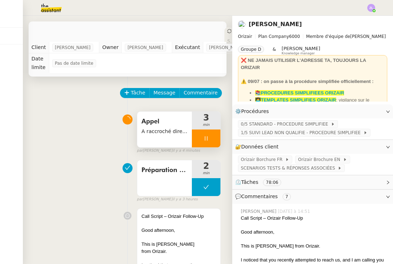
click at [200, 135] on div at bounding box center [206, 138] width 29 height 18
click at [213, 139] on icon at bounding box center [213, 138] width 6 height 6
click at [53, 9] on img at bounding box center [45, 8] width 55 height 16
